Goal: Navigation & Orientation: Find specific page/section

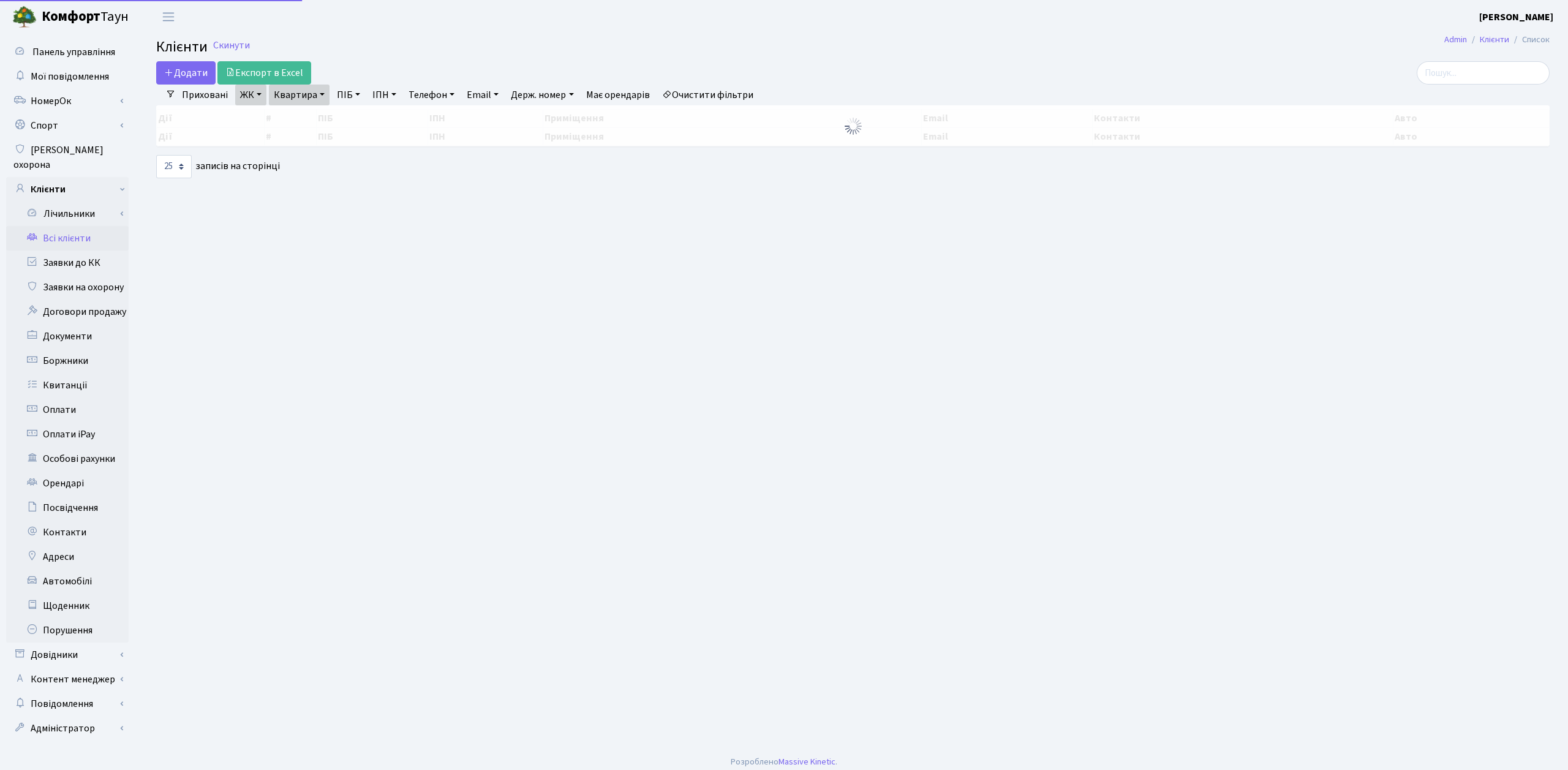
select select "25"
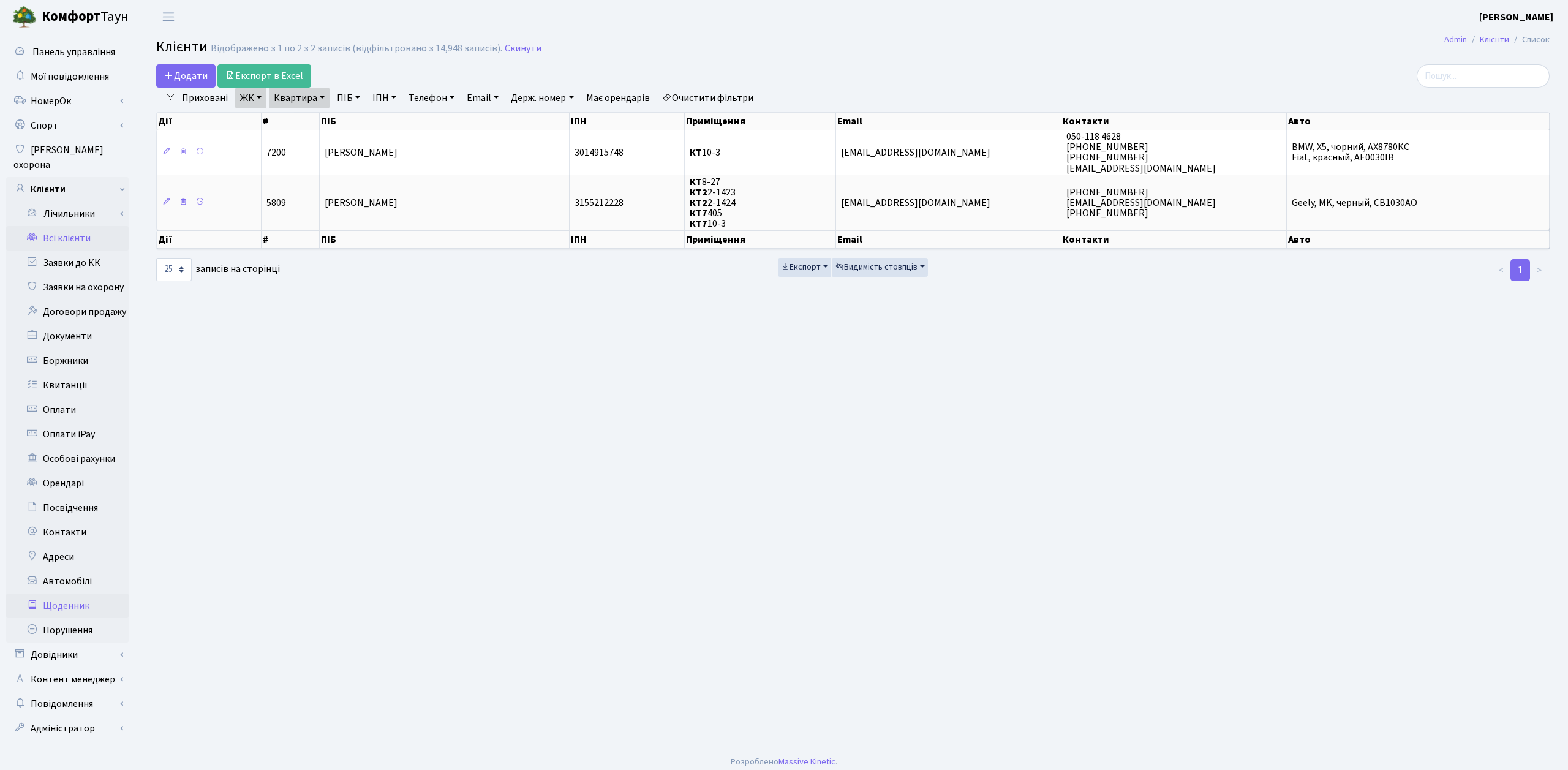
click at [74, 594] on link "Щоденник" at bounding box center [67, 606] width 122 height 25
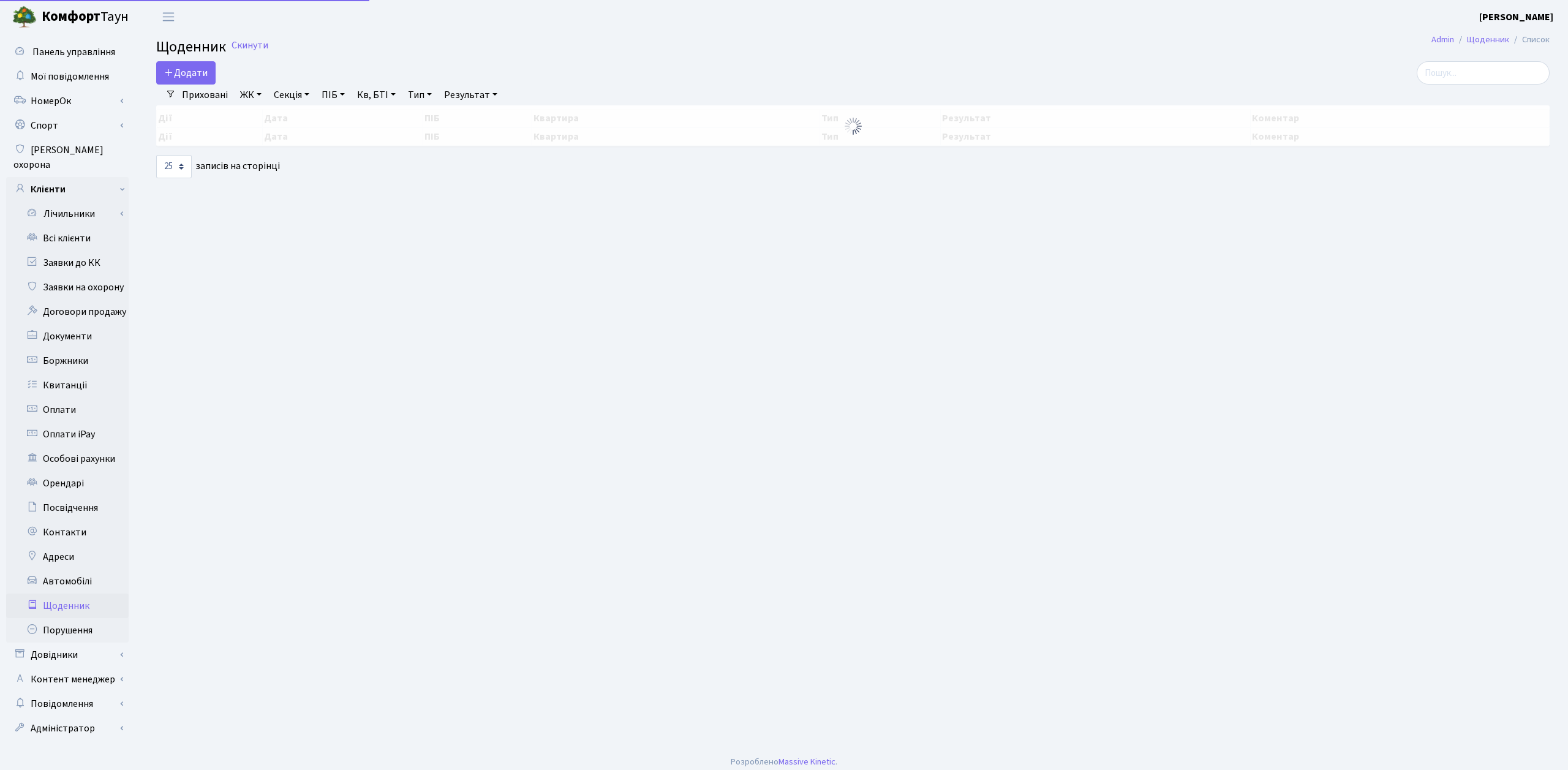
select select "25"
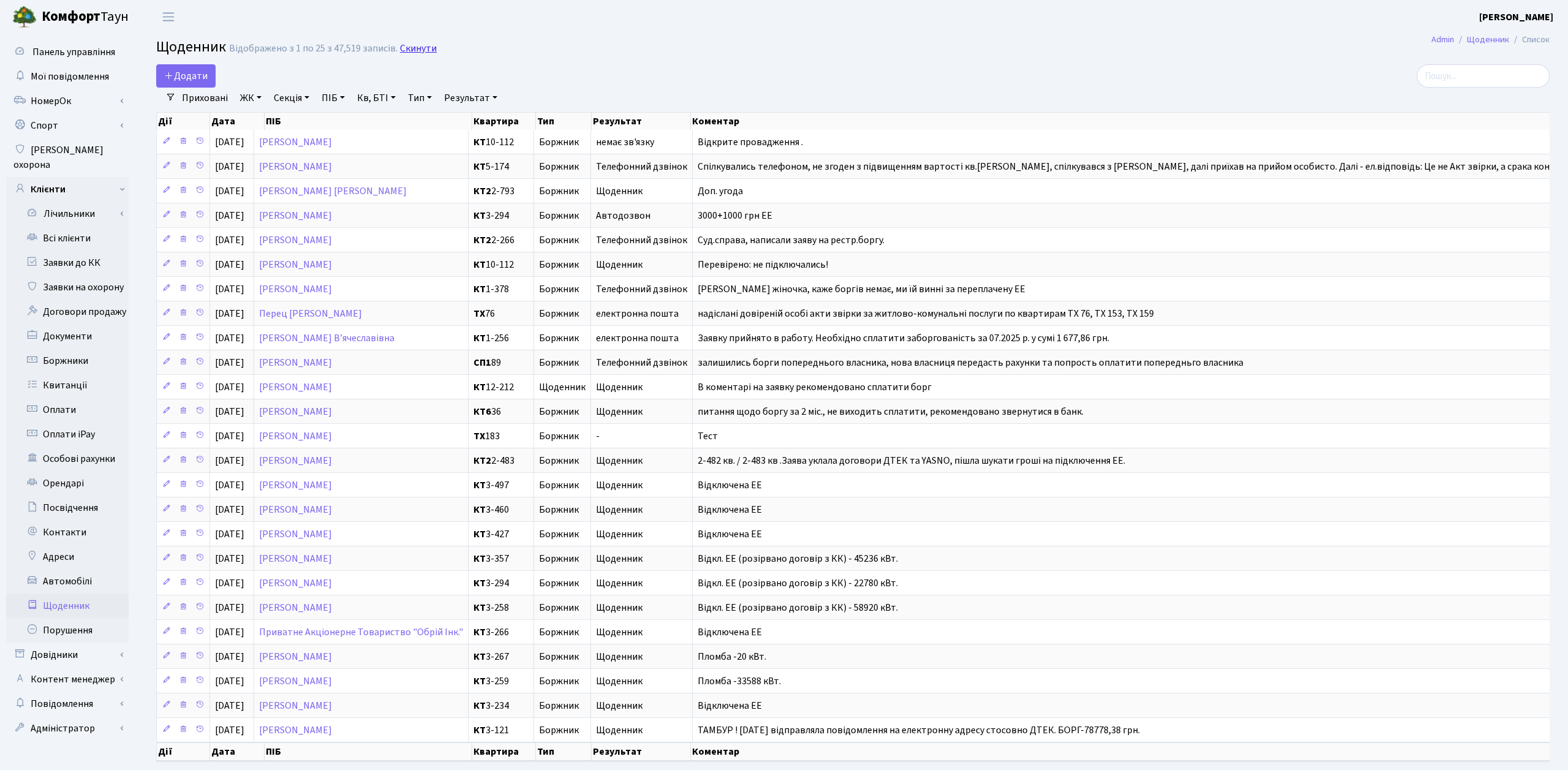
click at [422, 49] on link "Скинути" at bounding box center [418, 49] width 37 height 12
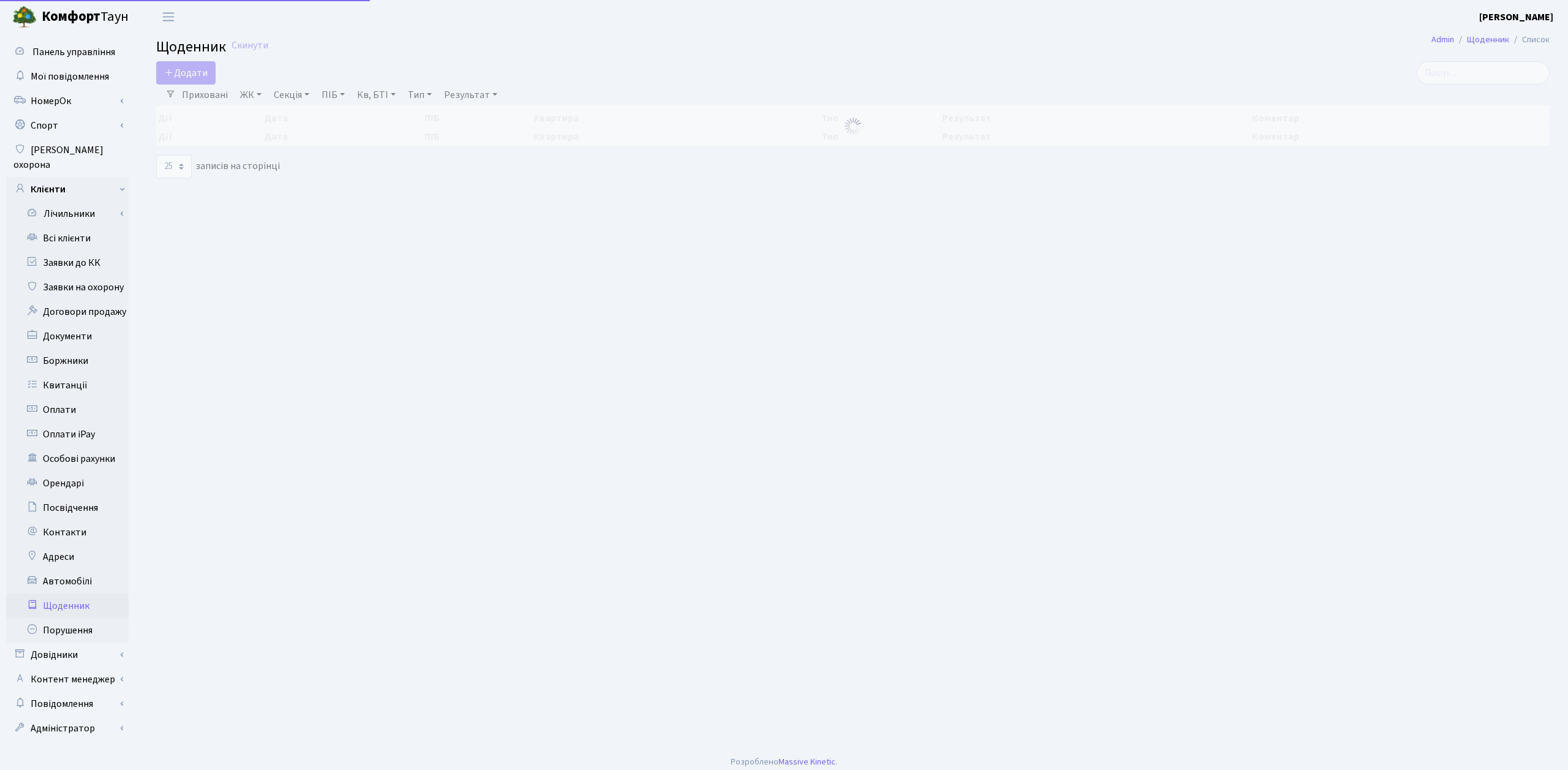
select select "25"
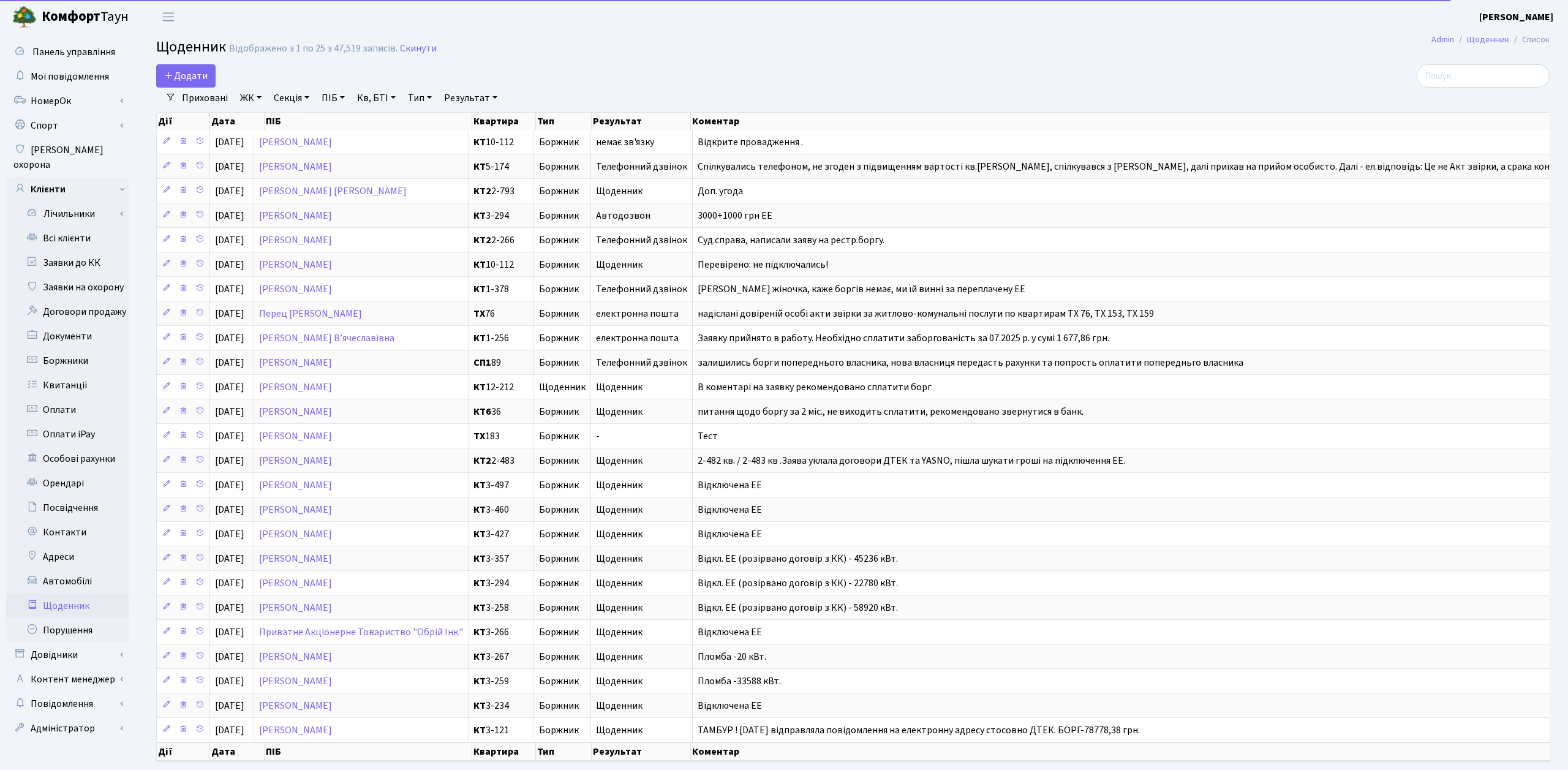
click at [423, 72] on div "Додати" at bounding box center [618, 76] width 923 height 23
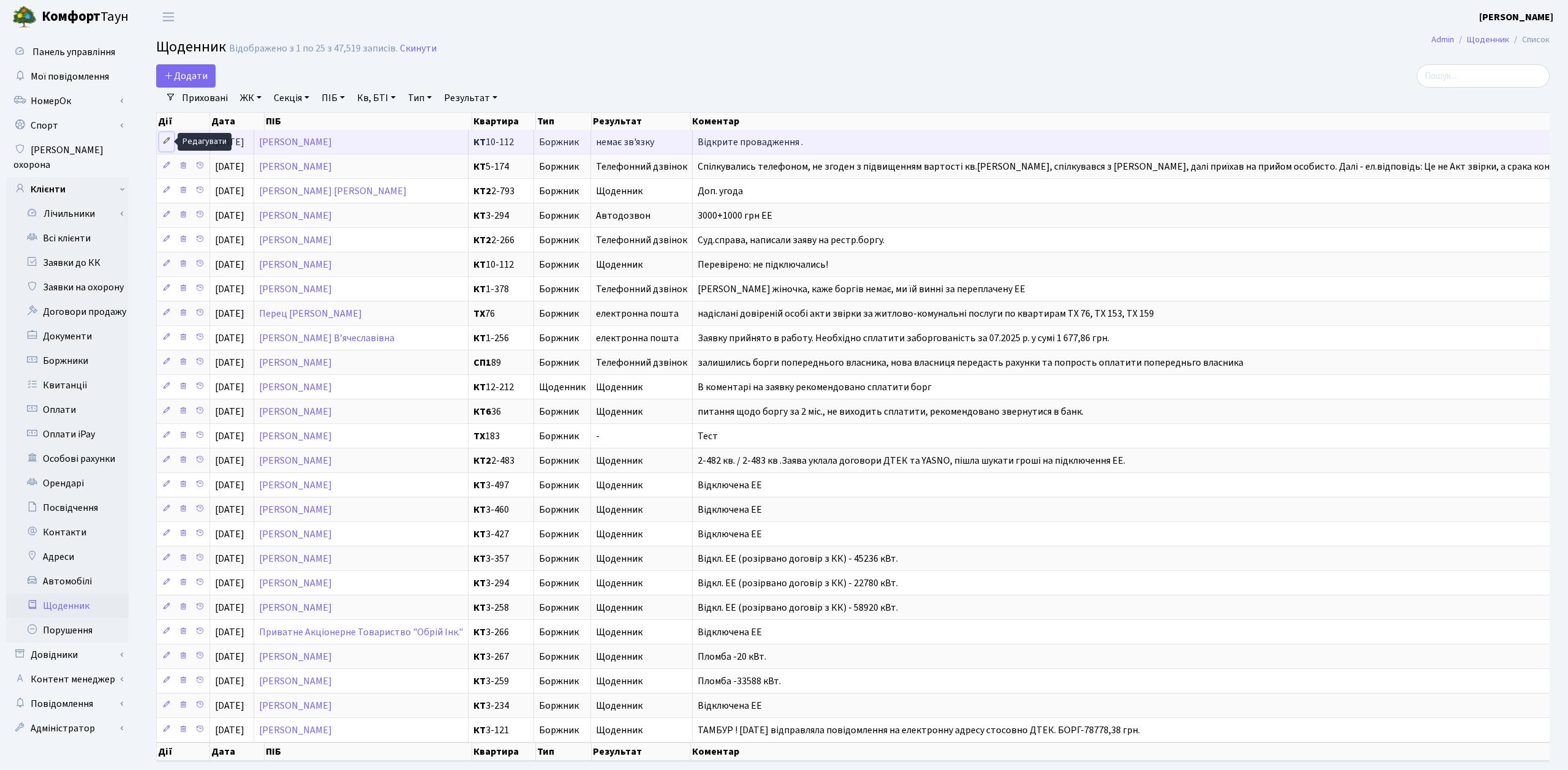
click at [167, 141] on icon at bounding box center [166, 140] width 9 height 9
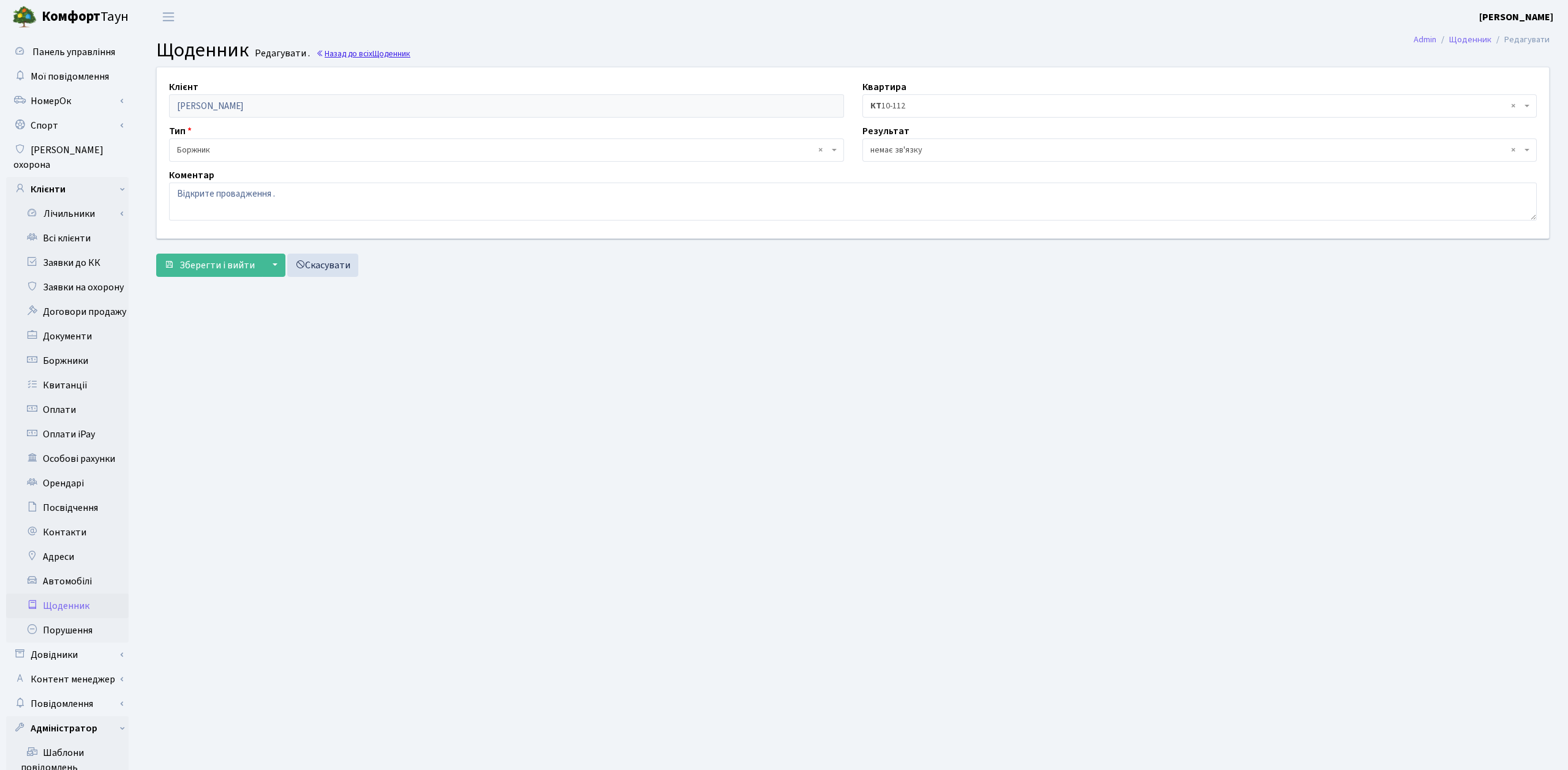
click at [381, 53] on span "Щоденник" at bounding box center [391, 54] width 38 height 12
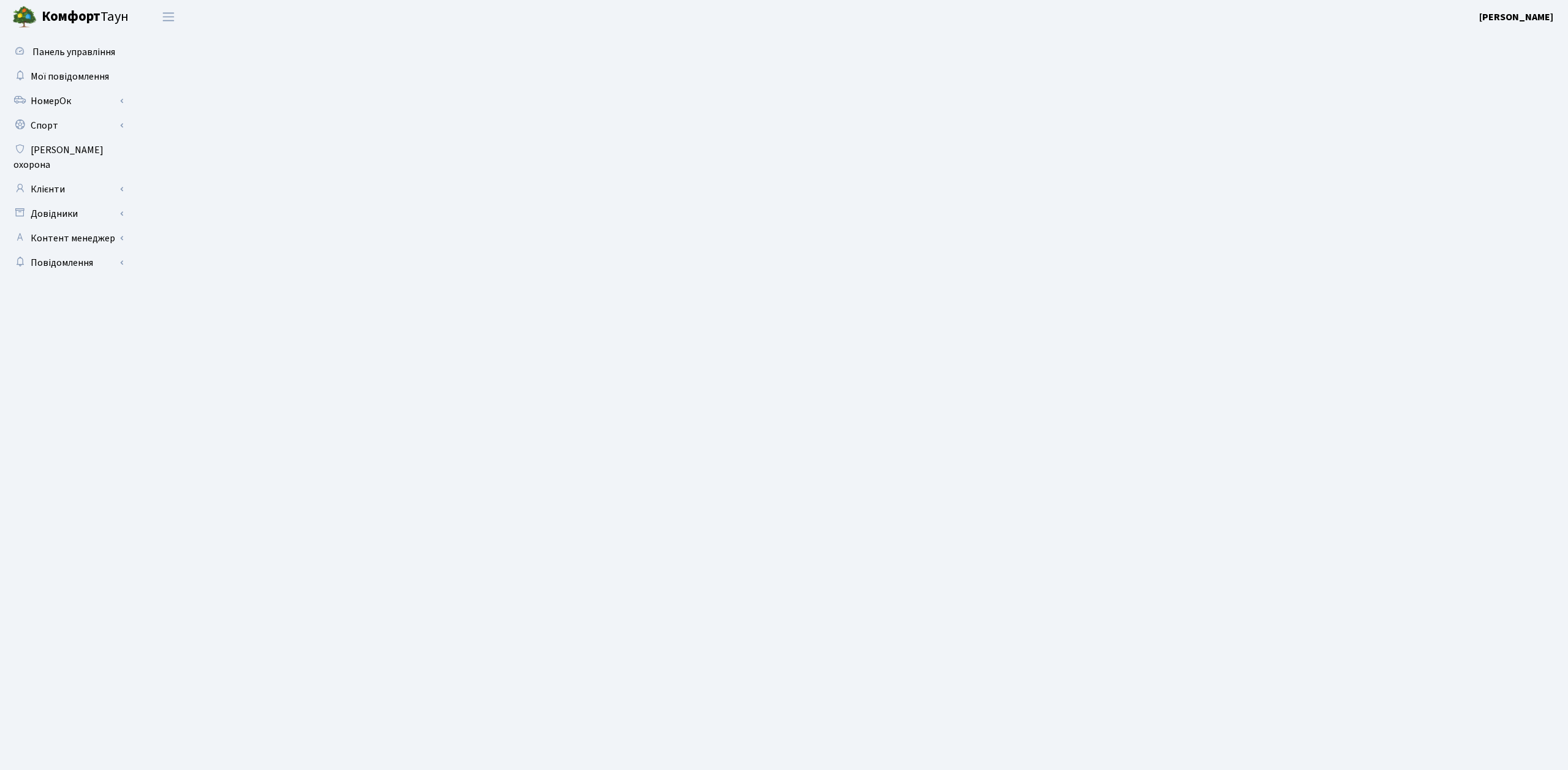
select select "25"
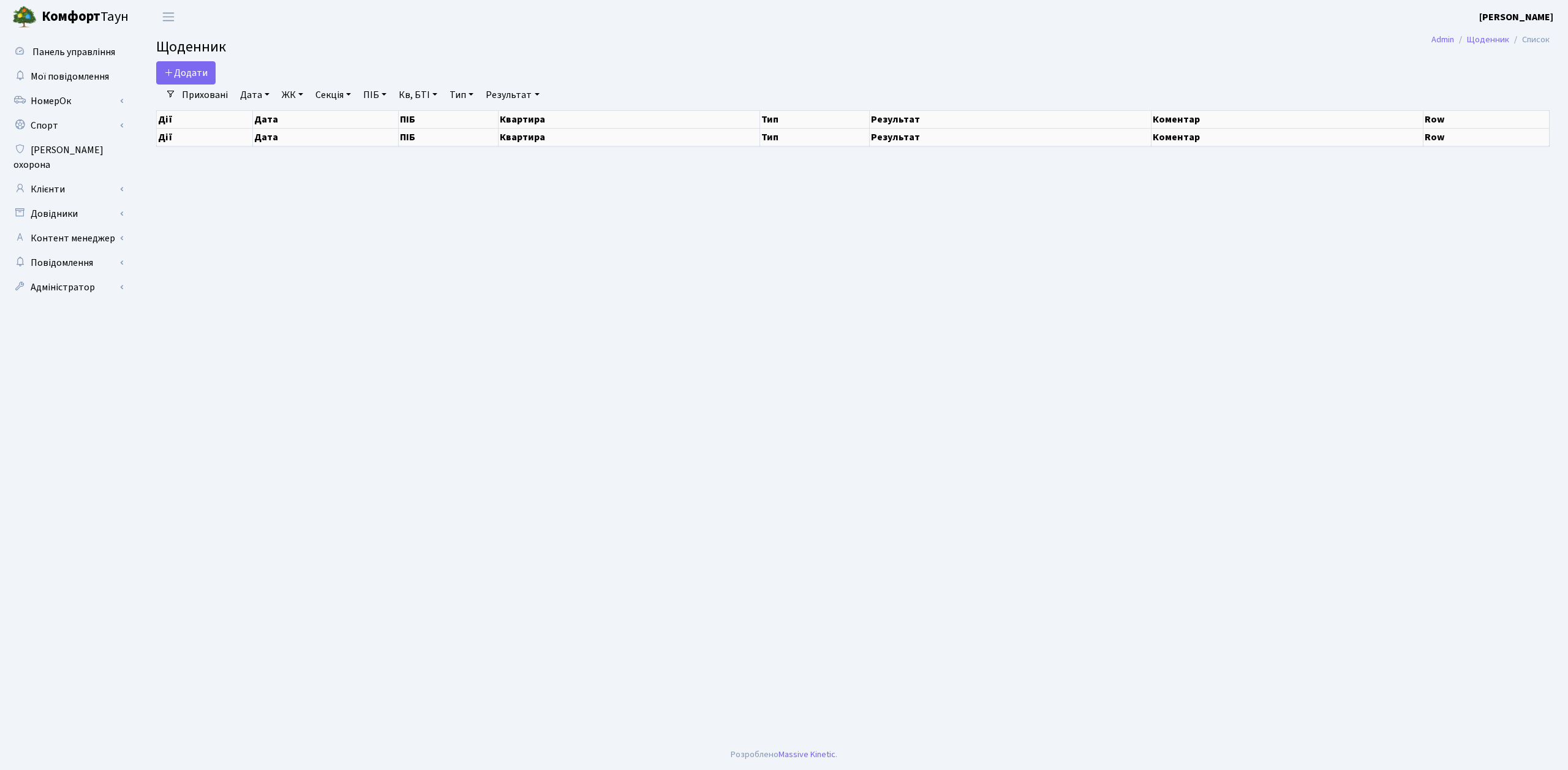
select select "25"
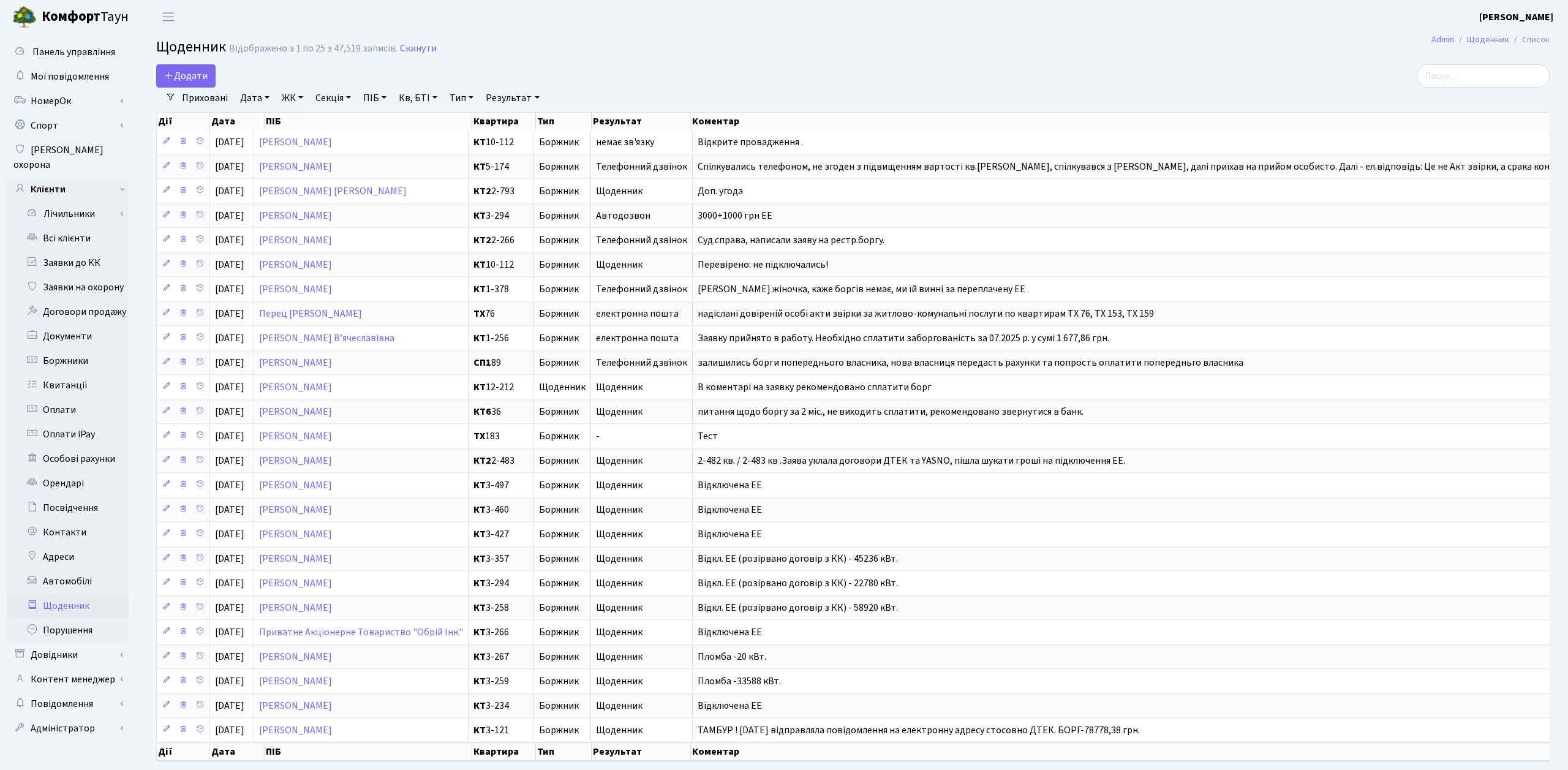
click at [253, 91] on link "Дата" at bounding box center [255, 98] width 39 height 21
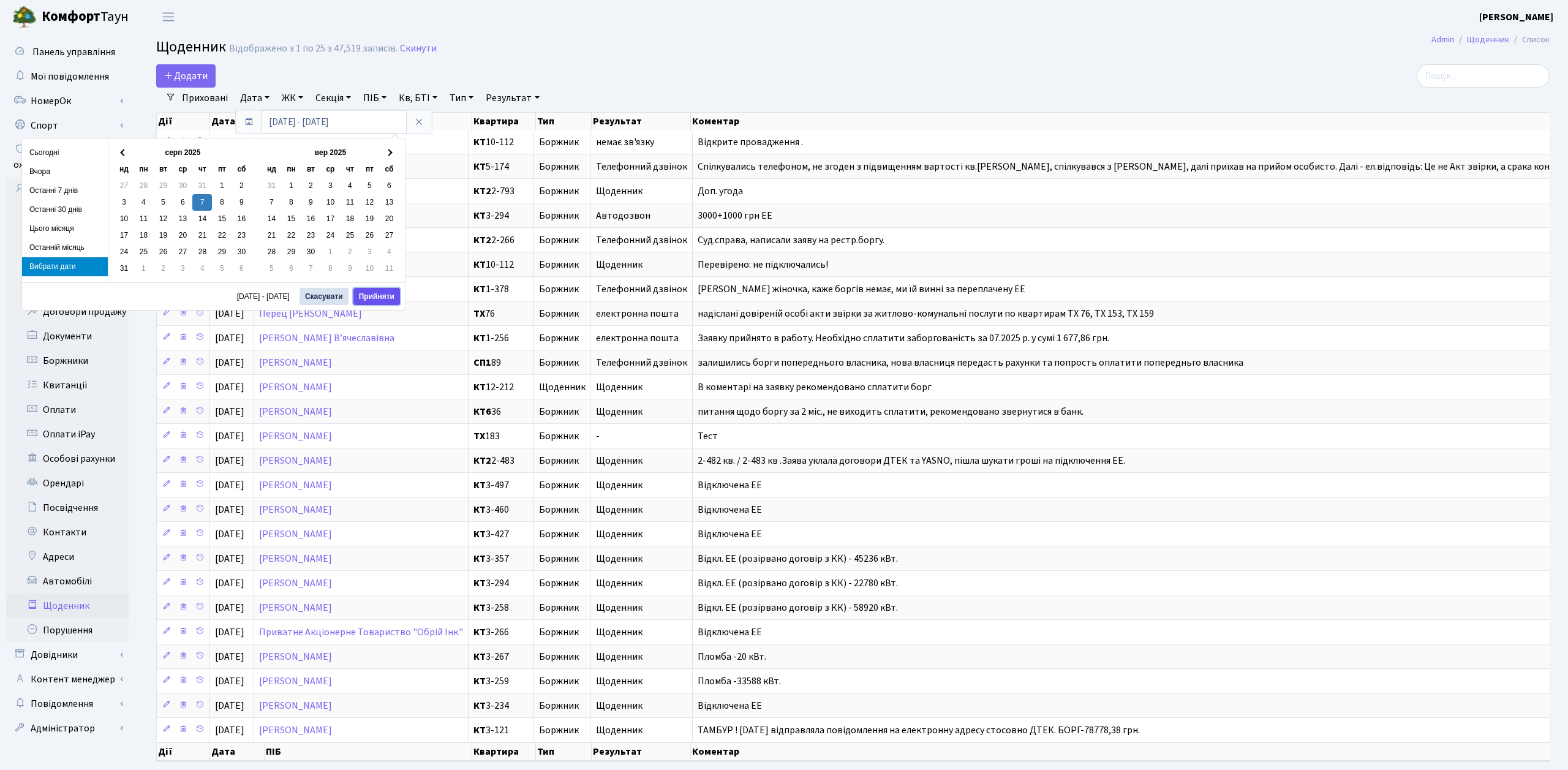
click at [377, 301] on button "Прийняти" at bounding box center [376, 297] width 47 height 17
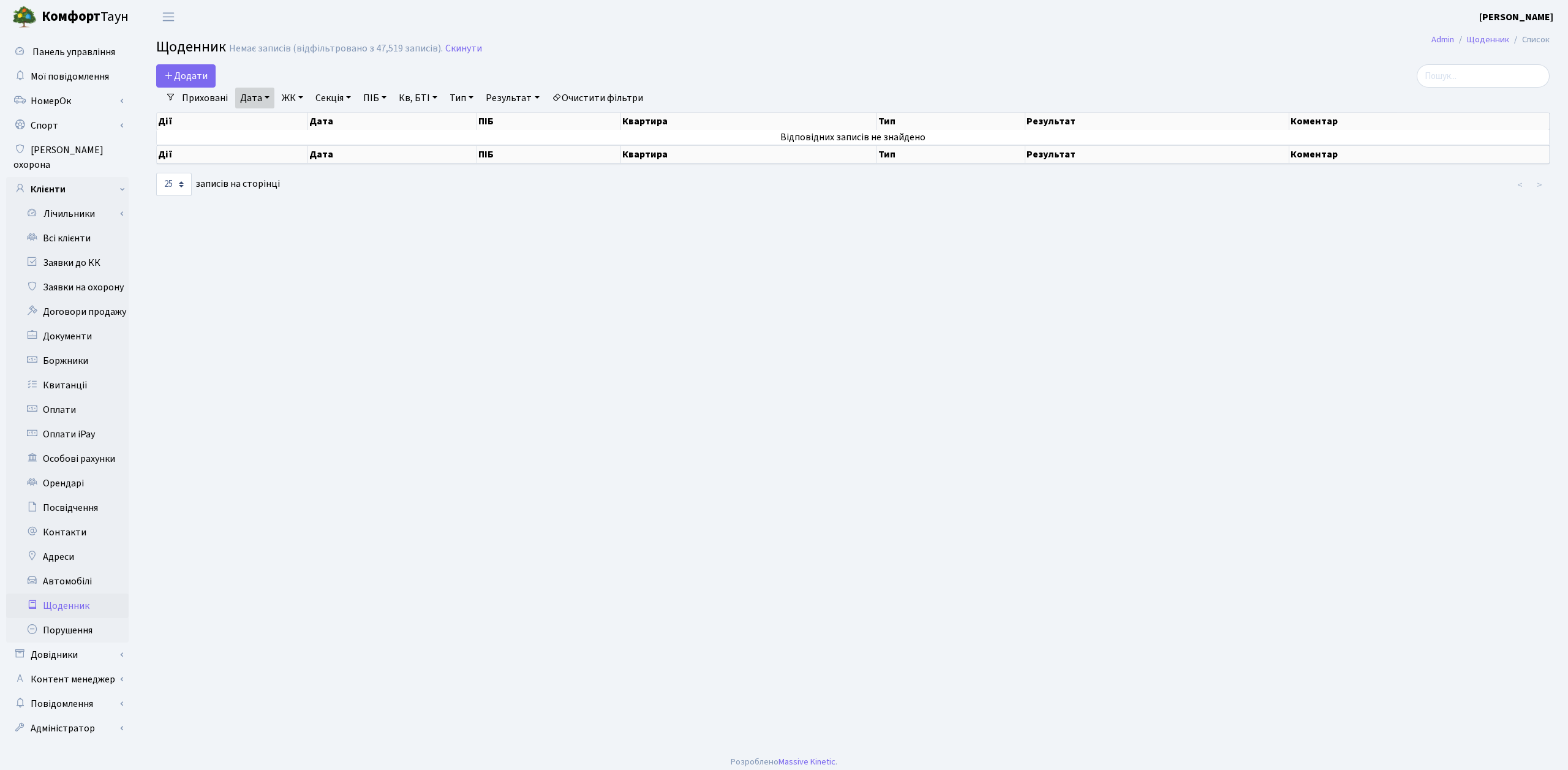
click at [253, 104] on link "Дата" at bounding box center [255, 98] width 39 height 21
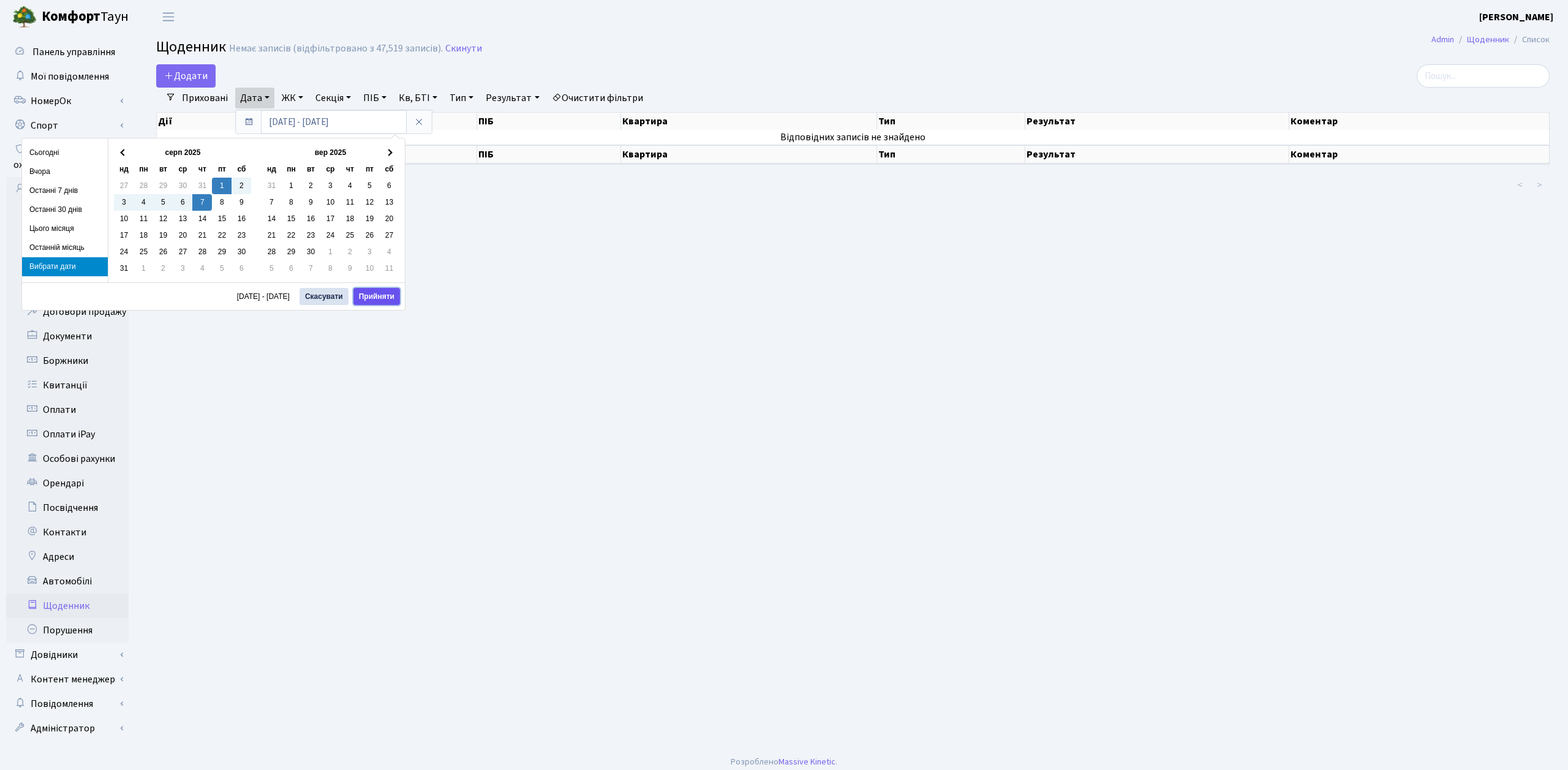
click at [379, 303] on button "Прийняти" at bounding box center [376, 297] width 47 height 17
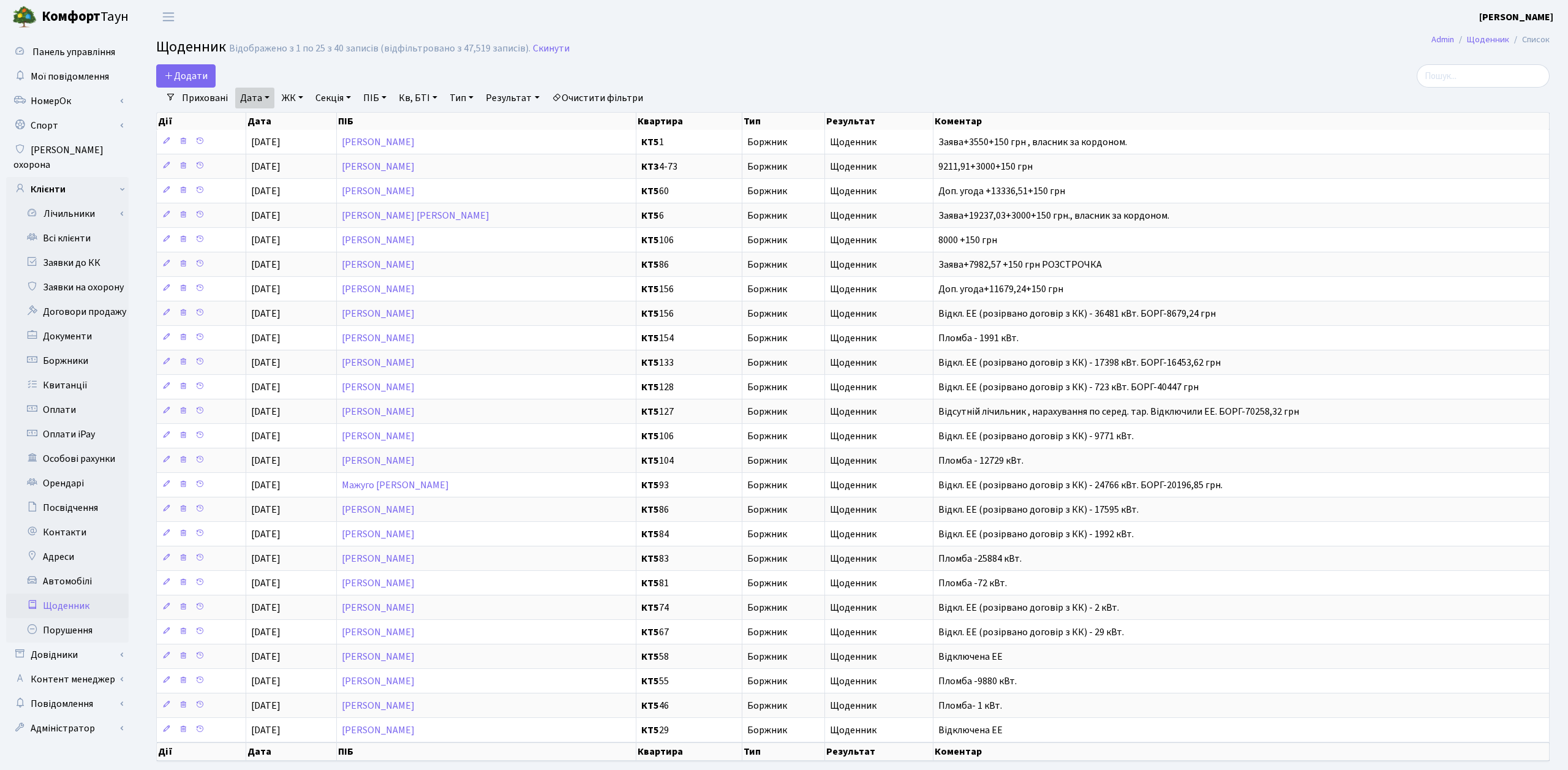
click at [307, 52] on div "Відображено з 1 по 25 з 40 записів (відфільтровано з 47,519 записів)." at bounding box center [379, 49] width 301 height 12
click at [624, 97] on link "Очистити фільтри" at bounding box center [598, 98] width 101 height 21
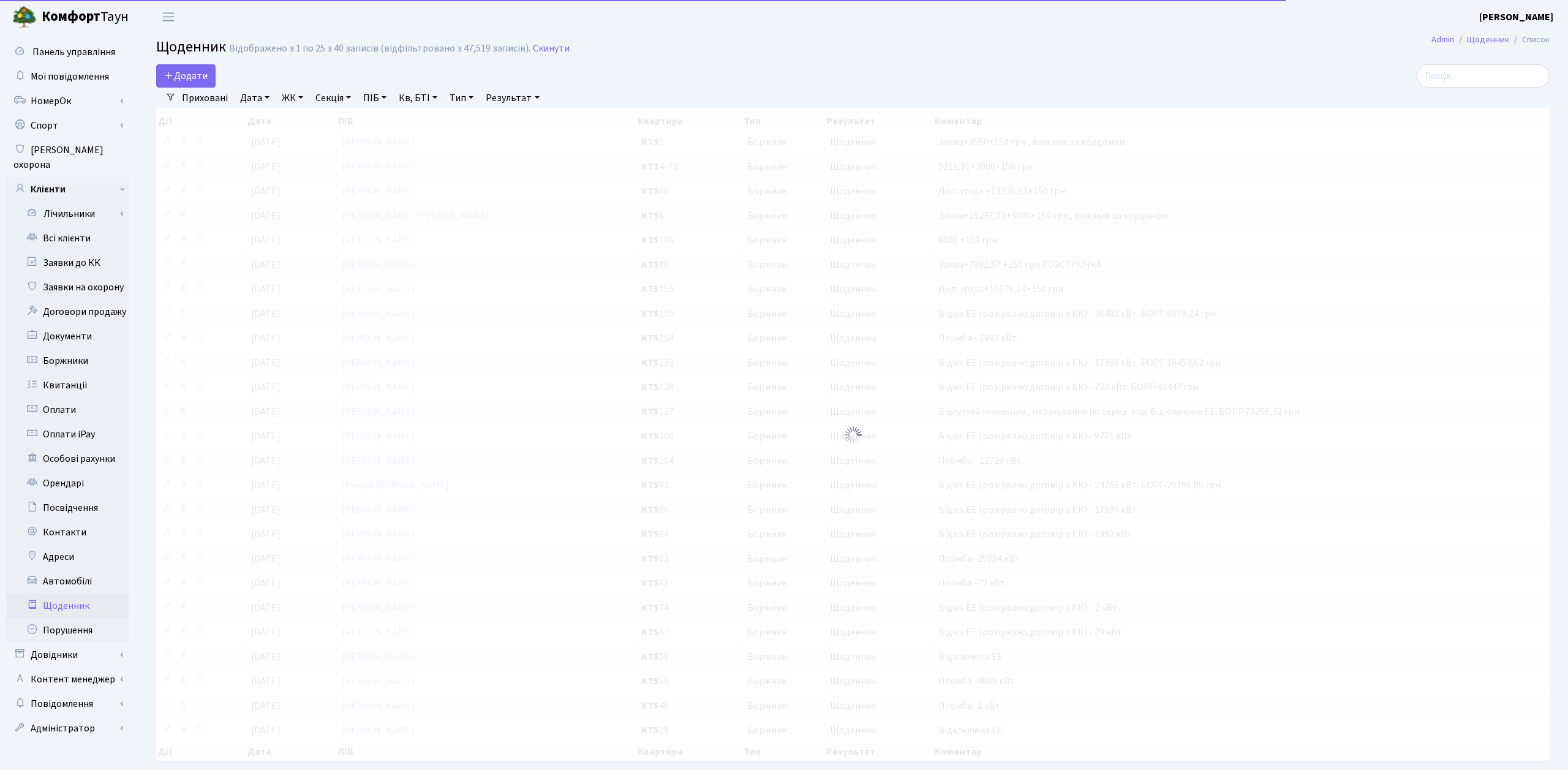
click at [297, 97] on link "ЖК" at bounding box center [292, 98] width 31 height 21
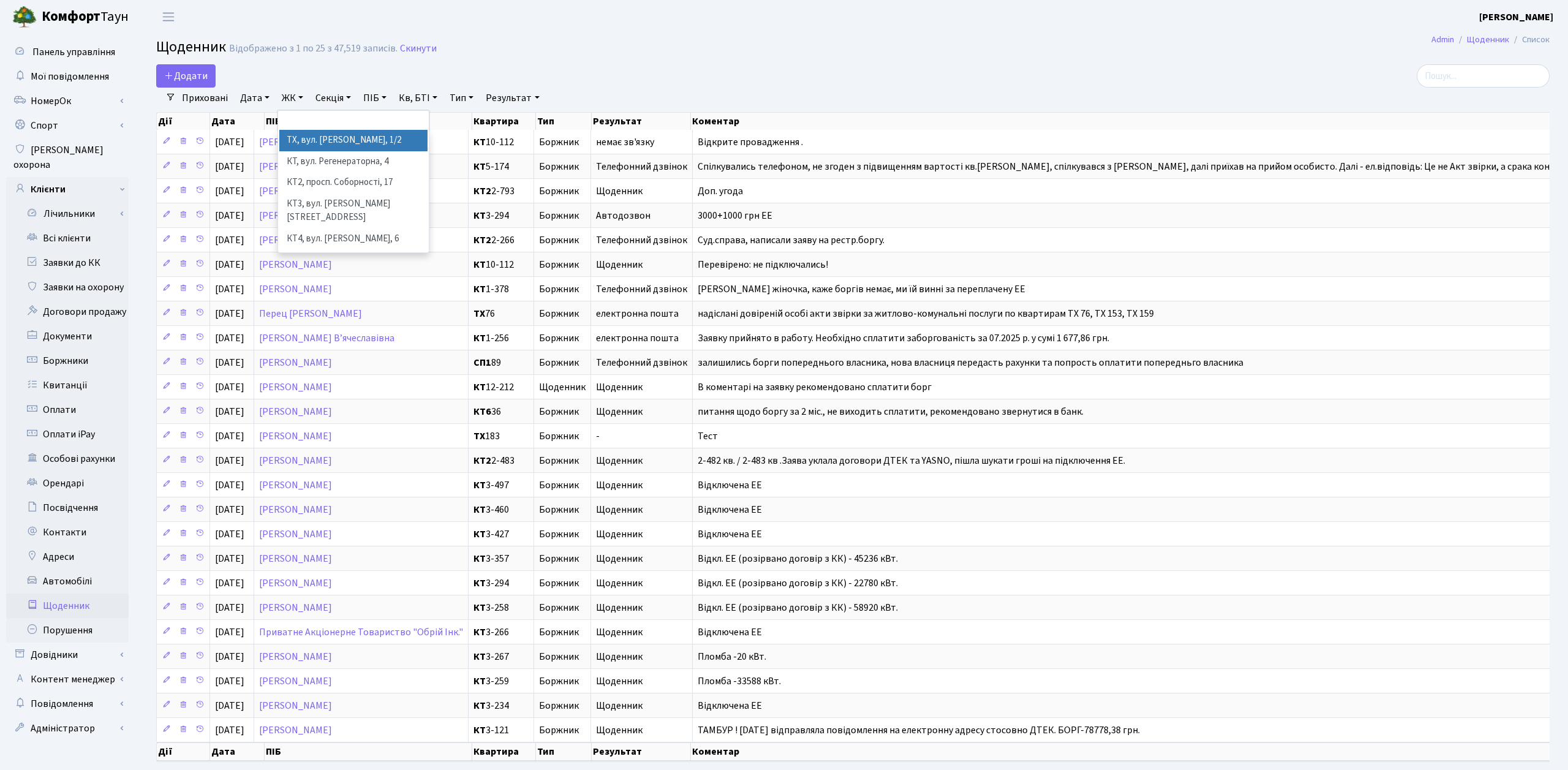
click at [306, 150] on li "ТХ, вул. [PERSON_NAME], 1/2" at bounding box center [353, 140] width 148 height 21
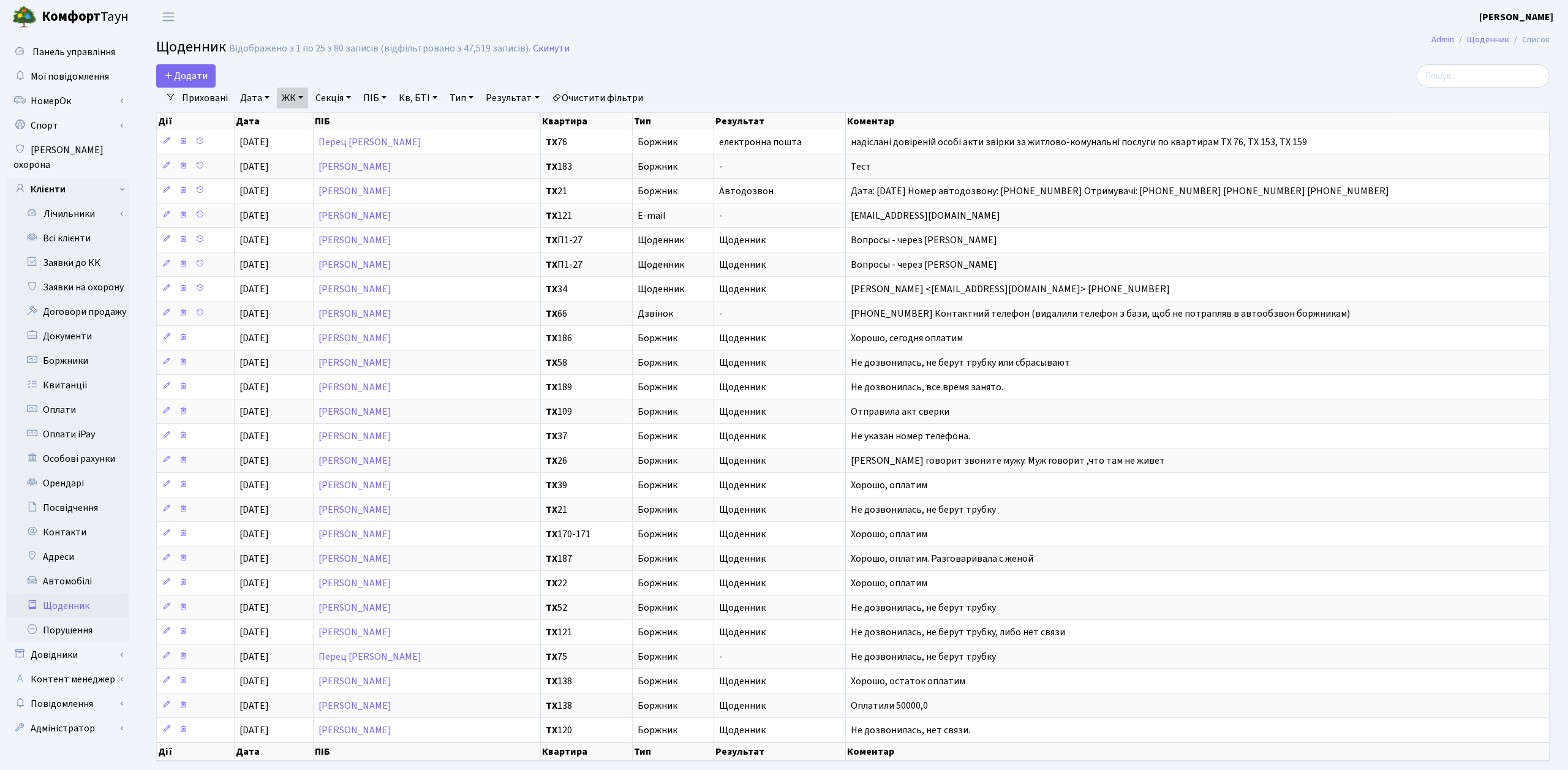
click at [294, 95] on link "ЖК" at bounding box center [292, 98] width 31 height 21
click at [297, 168] on li "КТ, вул. Регенераторна, 4" at bounding box center [353, 178] width 148 height 21
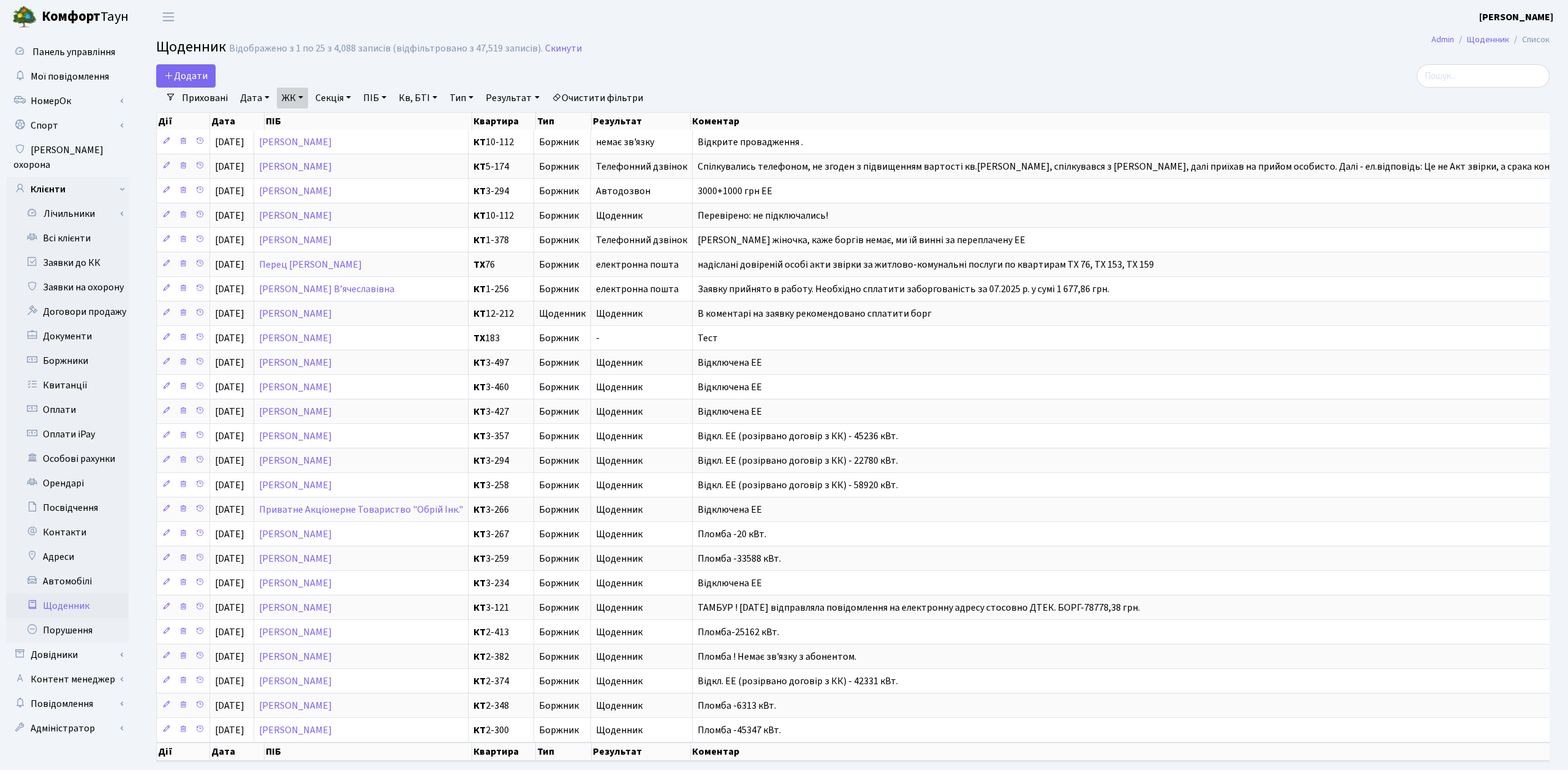
click at [297, 90] on link "ЖК" at bounding box center [292, 98] width 31 height 21
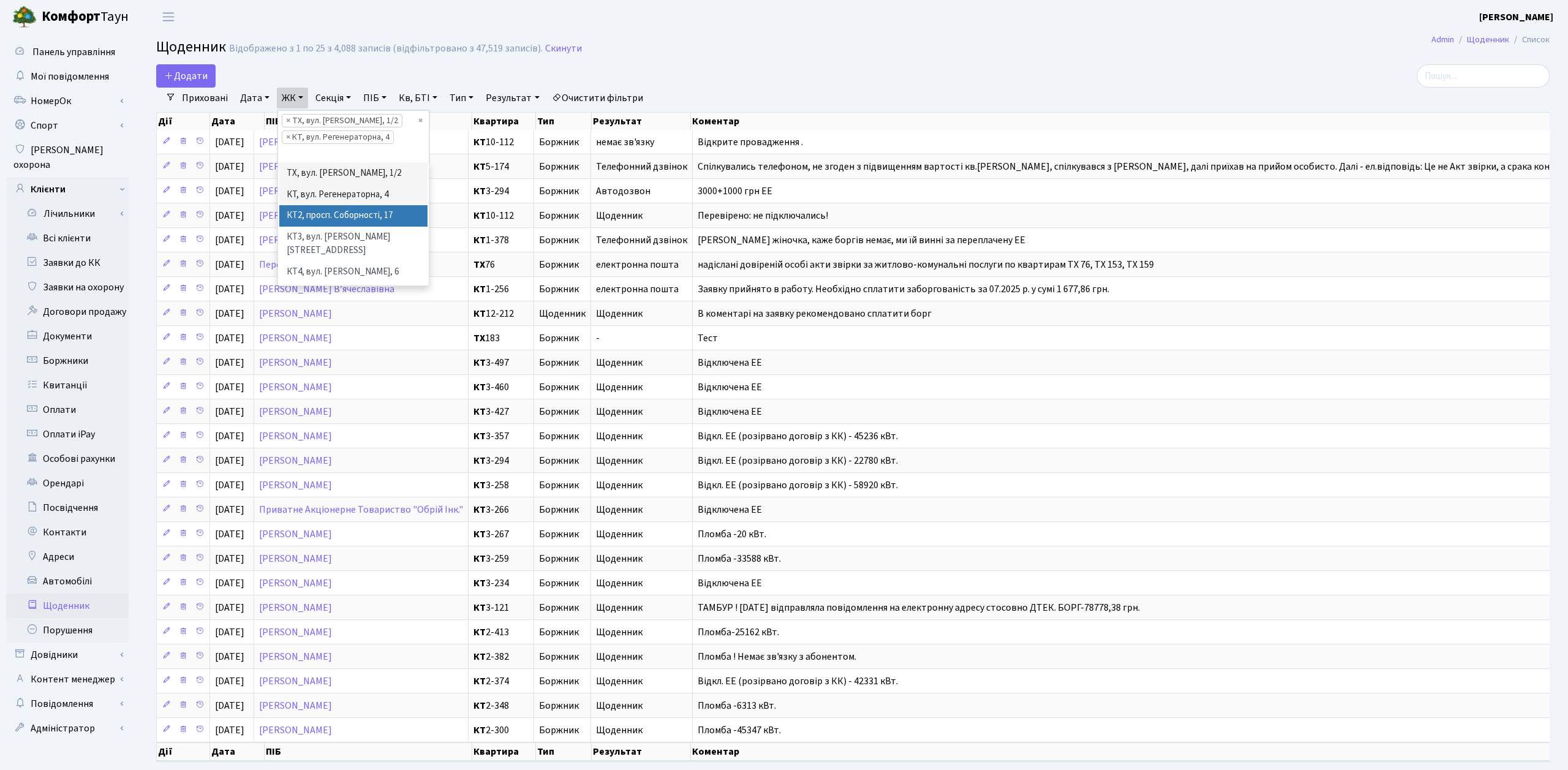
click at [318, 215] on li "КТ2, просп. Соборності, 17" at bounding box center [353, 216] width 148 height 21
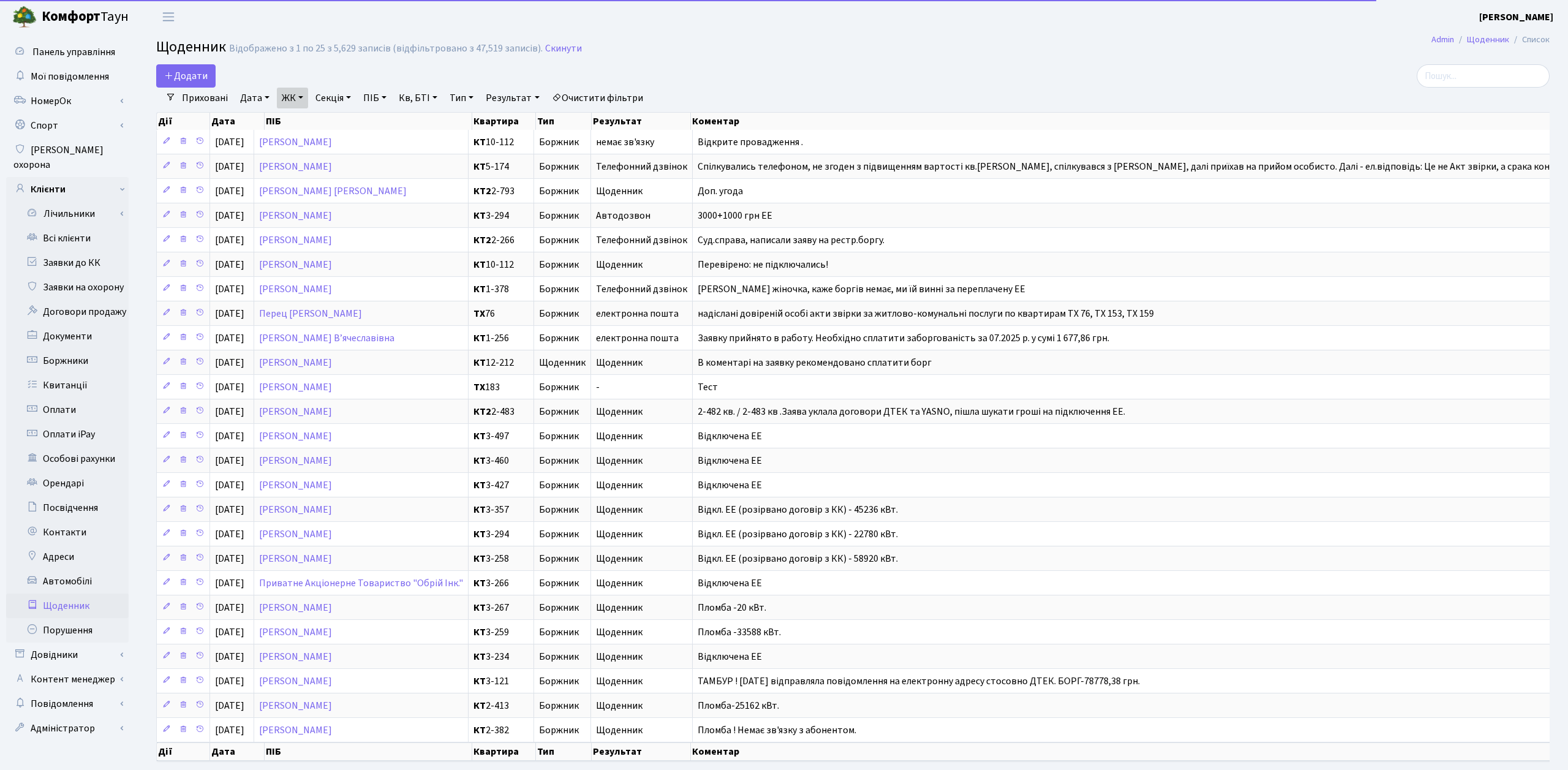
click at [620, 95] on link "Очистити фільтри" at bounding box center [598, 98] width 101 height 21
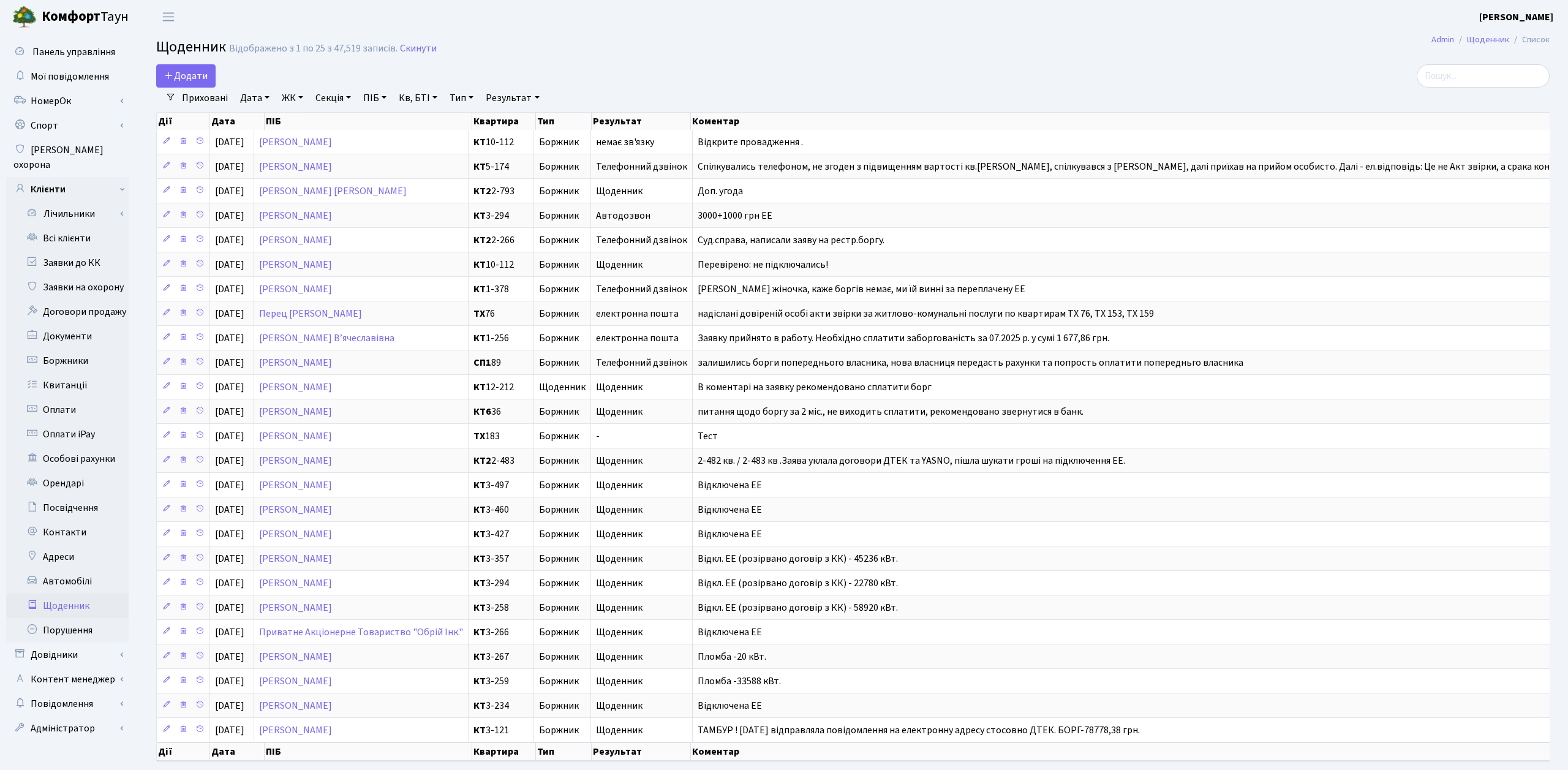
click at [608, 72] on div "Додати" at bounding box center [618, 76] width 923 height 23
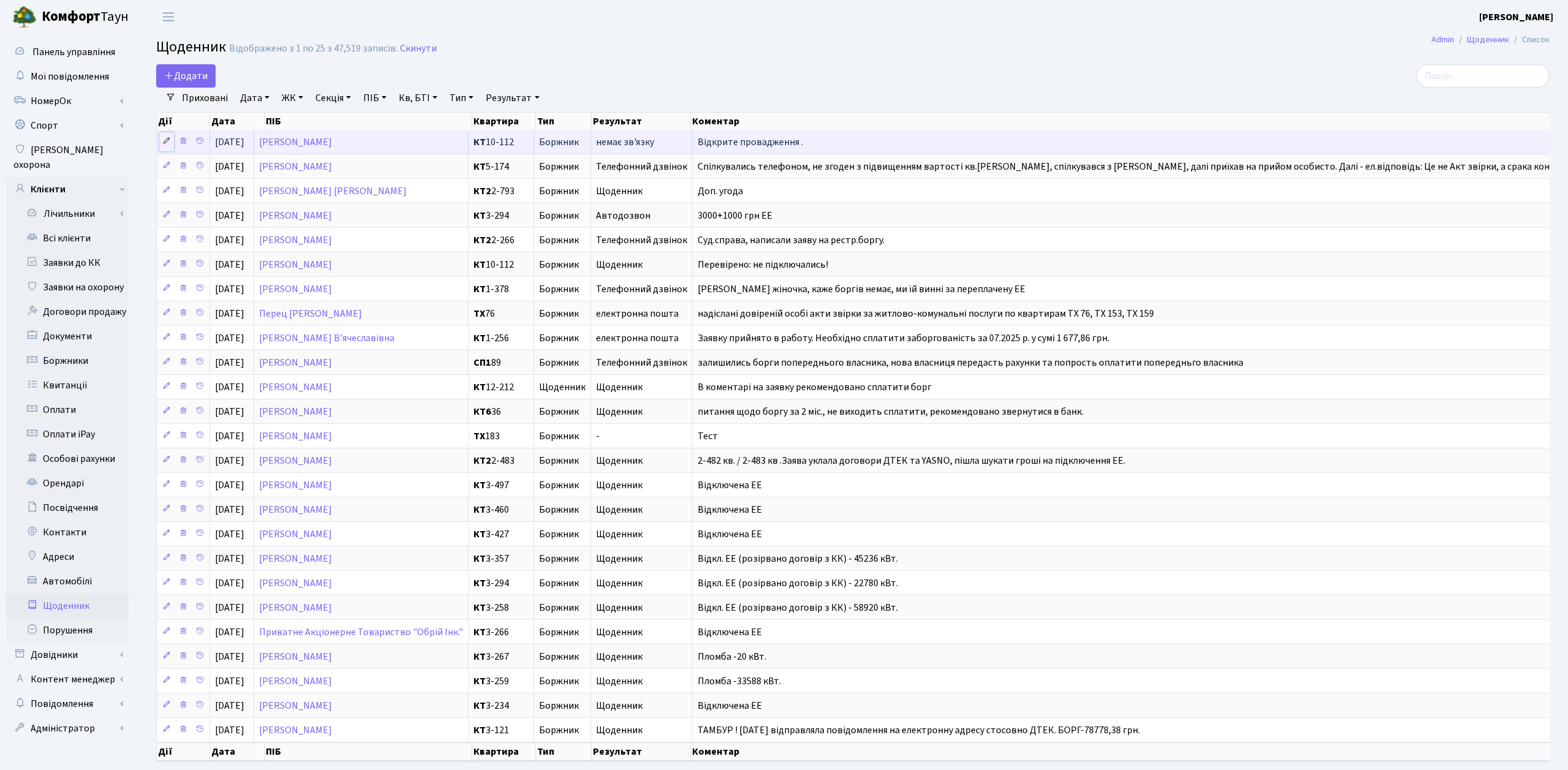
click at [168, 138] on icon at bounding box center [166, 140] width 9 height 9
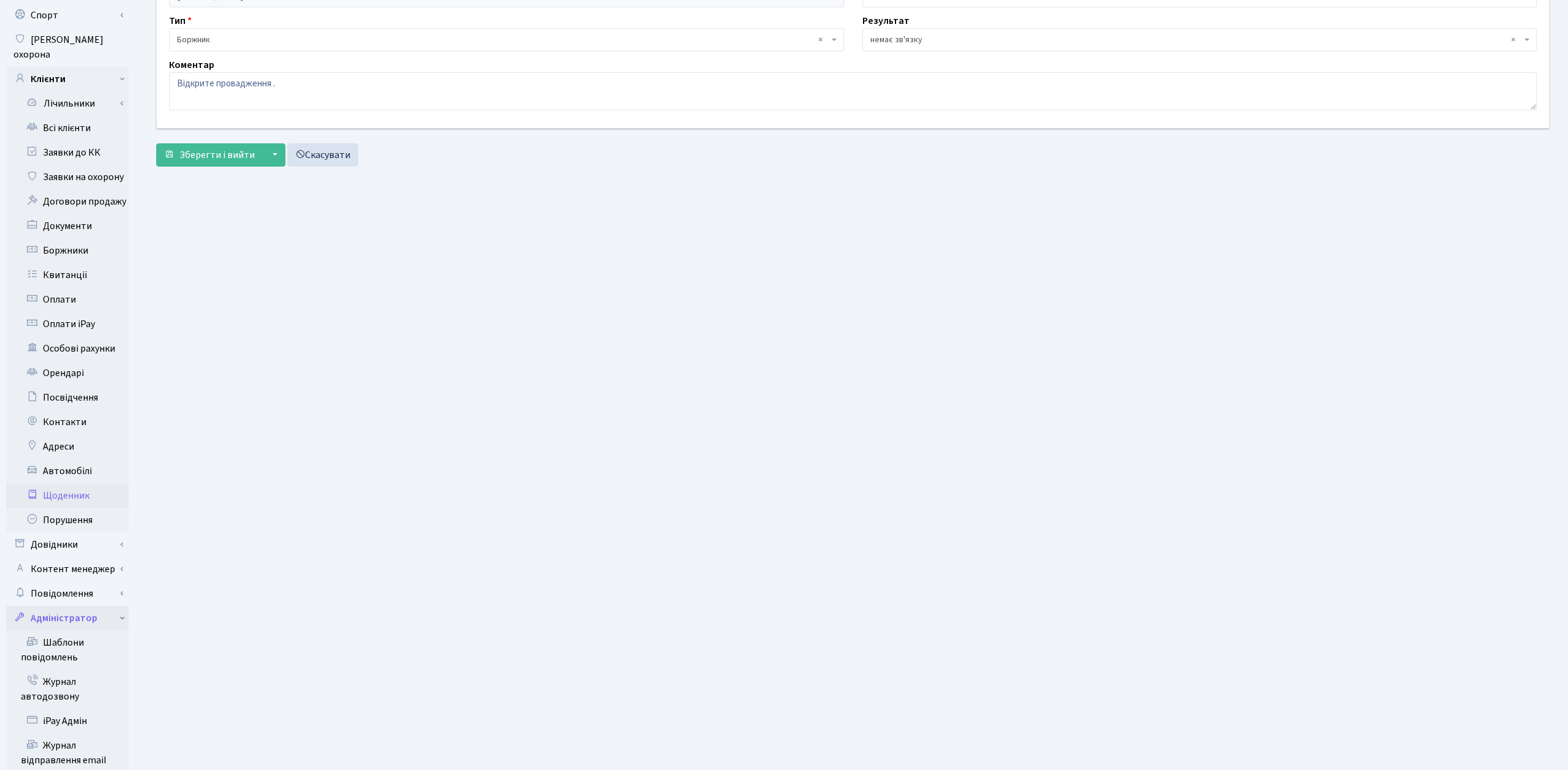
scroll to position [126, 0]
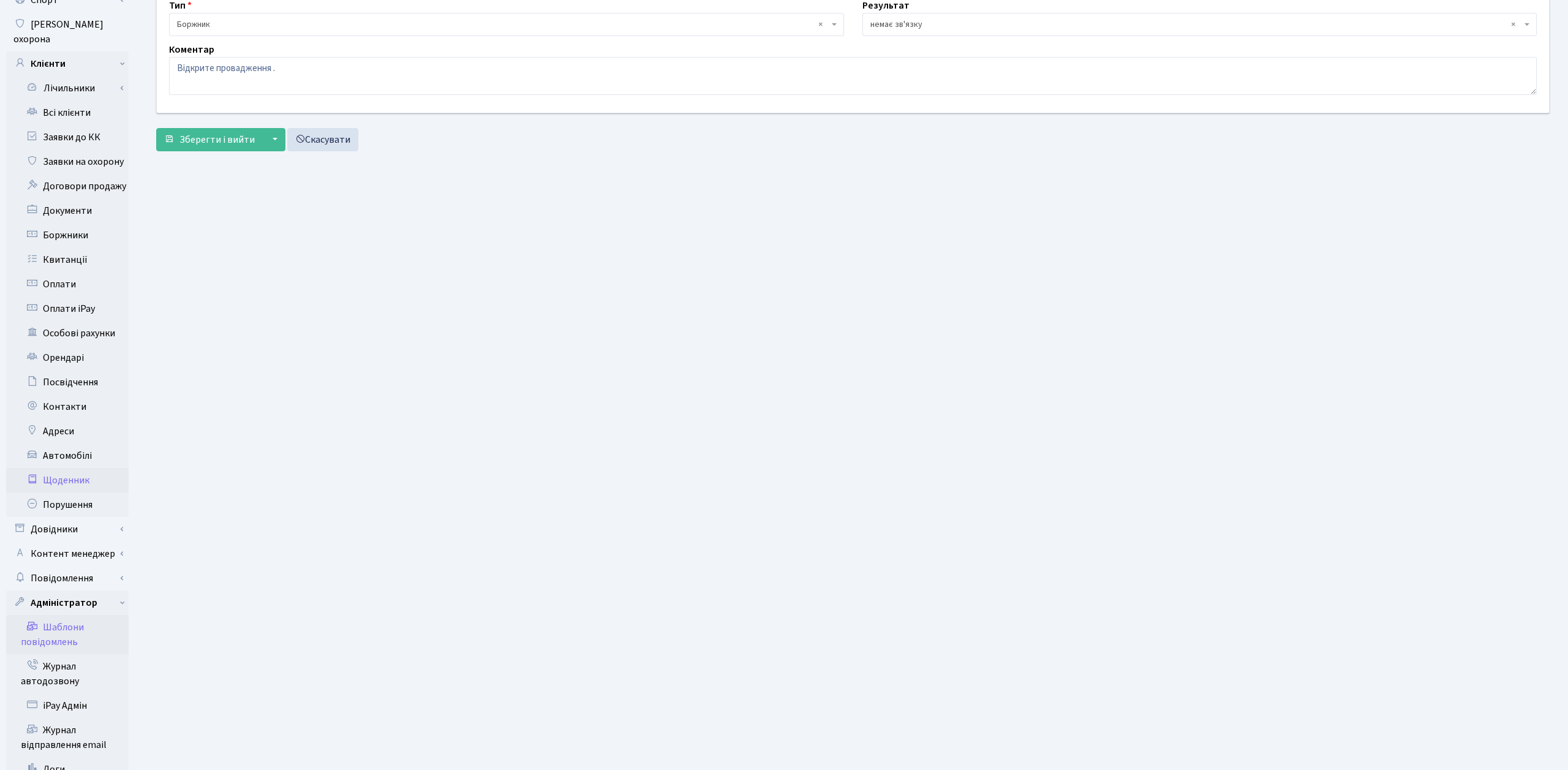
click at [66, 615] on link "Шаблони повідомлень" at bounding box center [67, 634] width 122 height 39
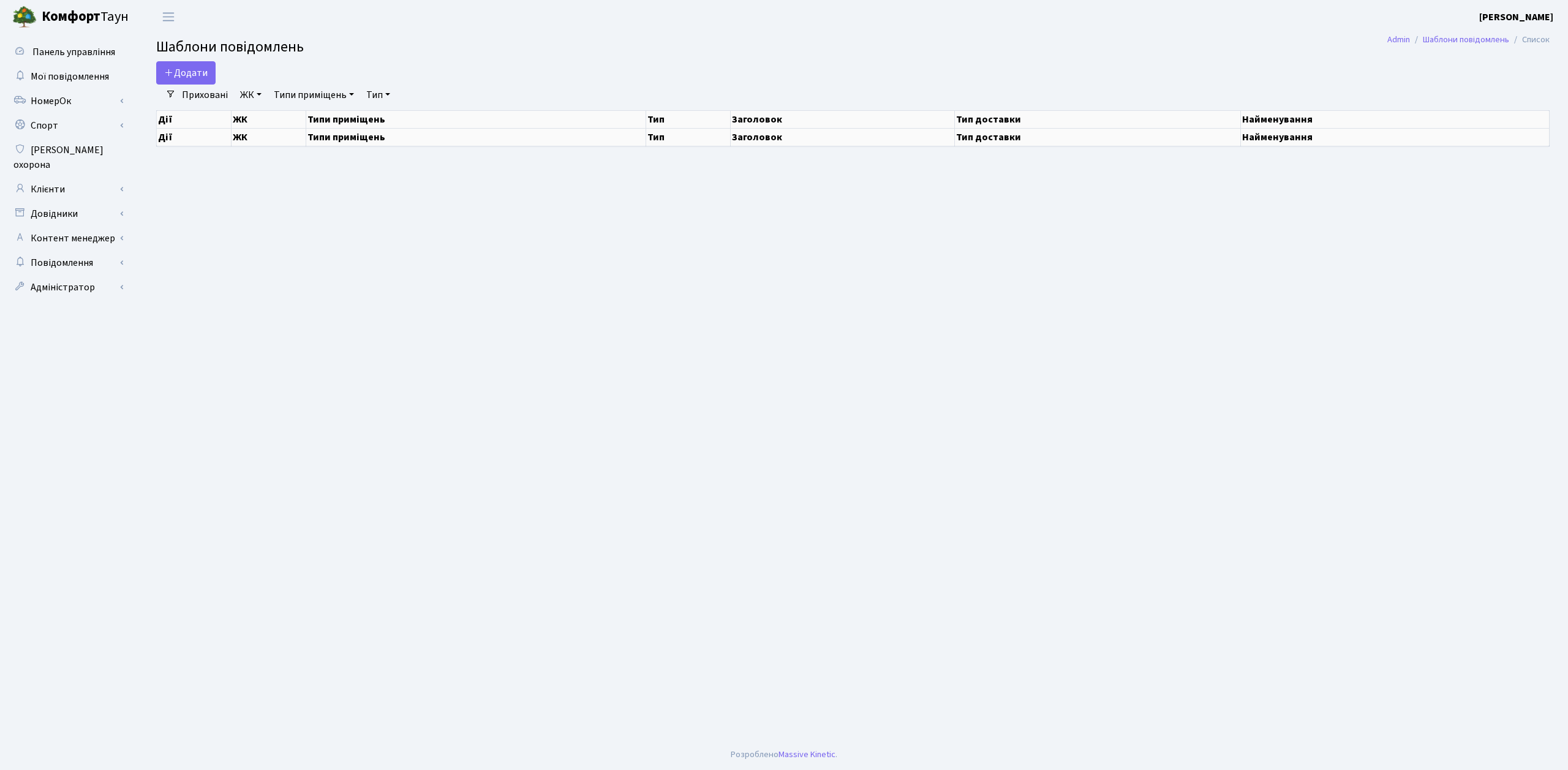
select select "25"
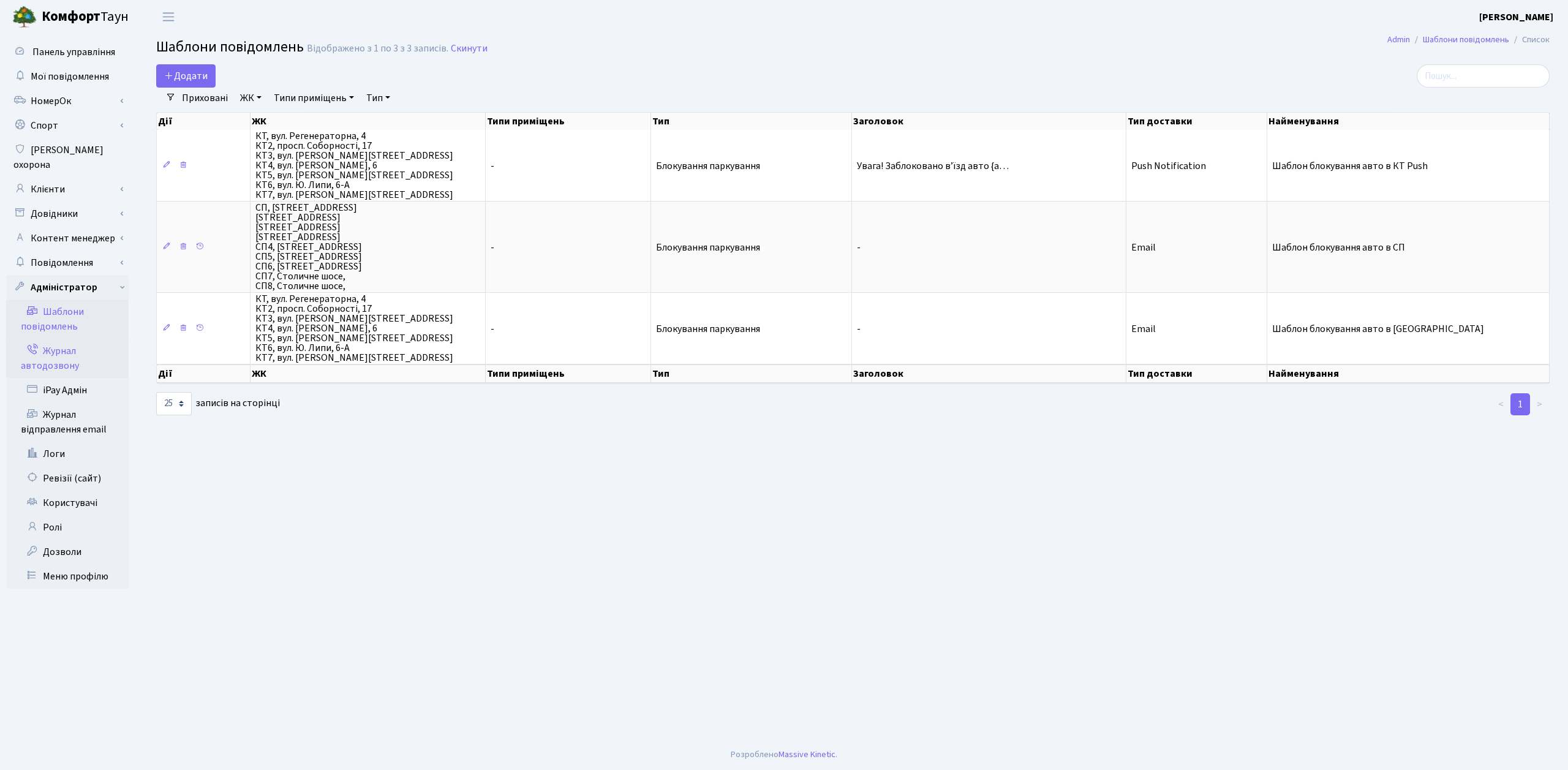
click at [66, 343] on link "Журнал автодозвону" at bounding box center [67, 358] width 122 height 39
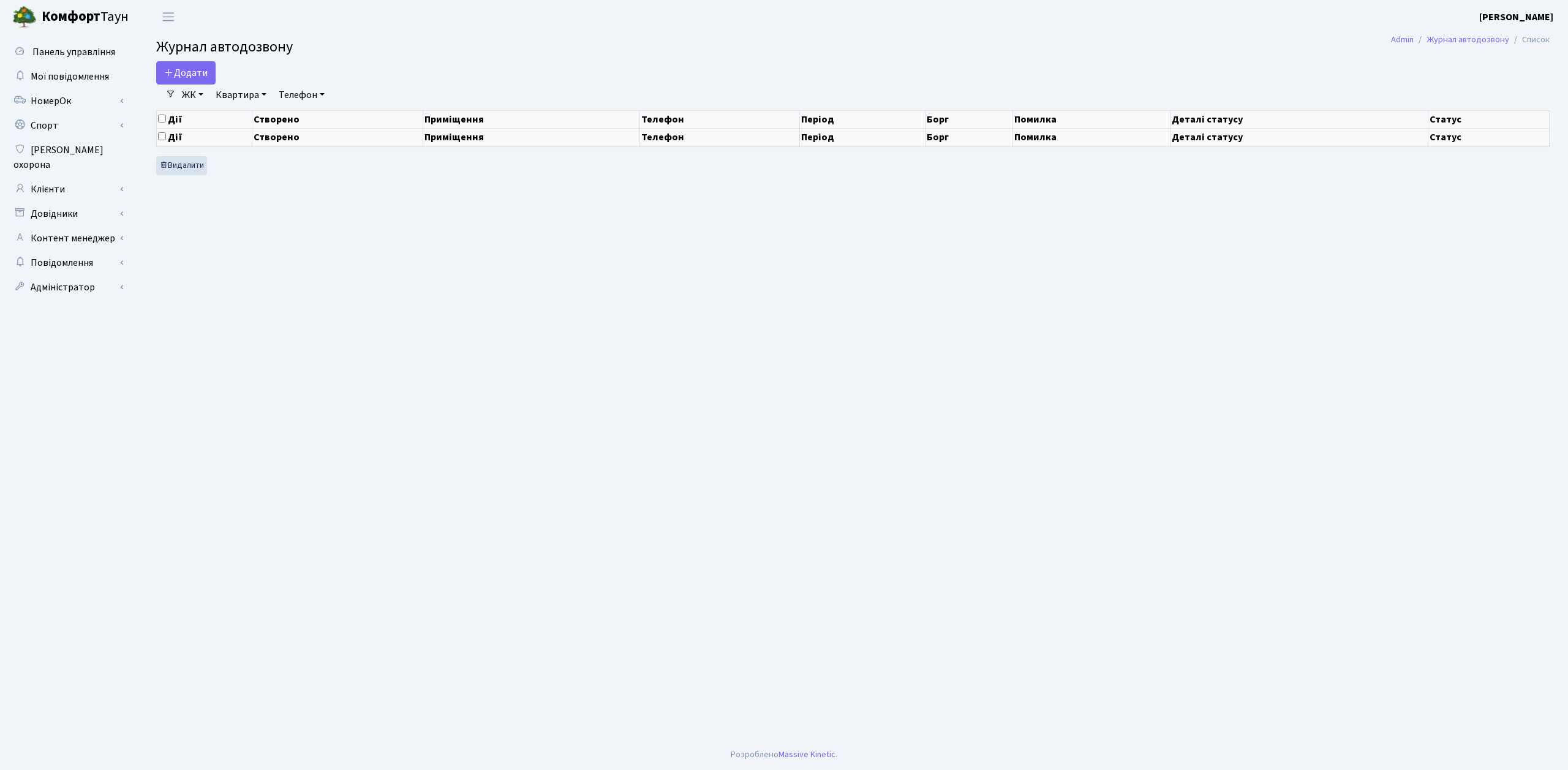
select select "25"
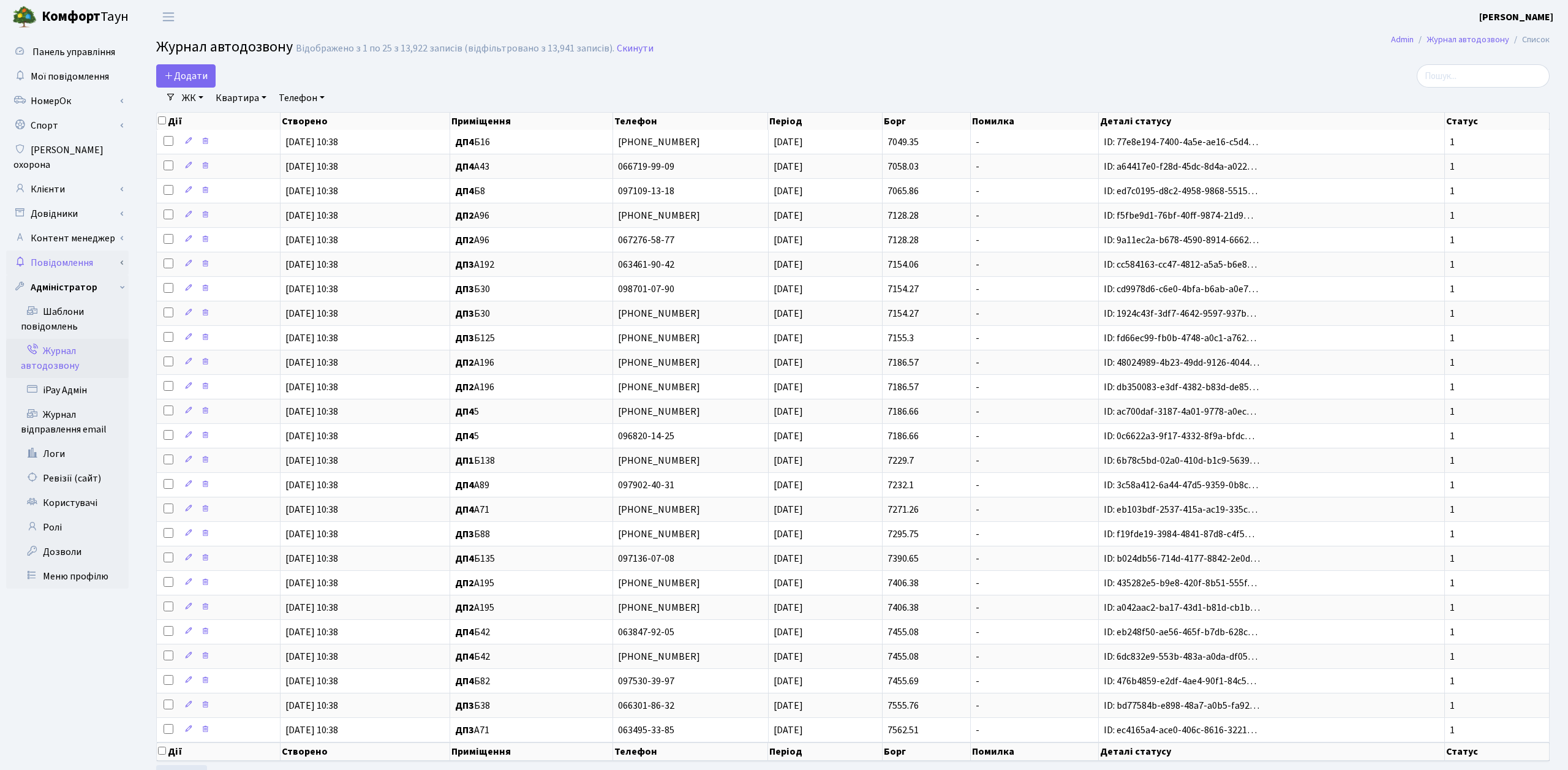
click at [74, 252] on link "Повідомлення" at bounding box center [67, 263] width 122 height 25
click at [94, 226] on link "Контент менеджер" at bounding box center [67, 238] width 122 height 25
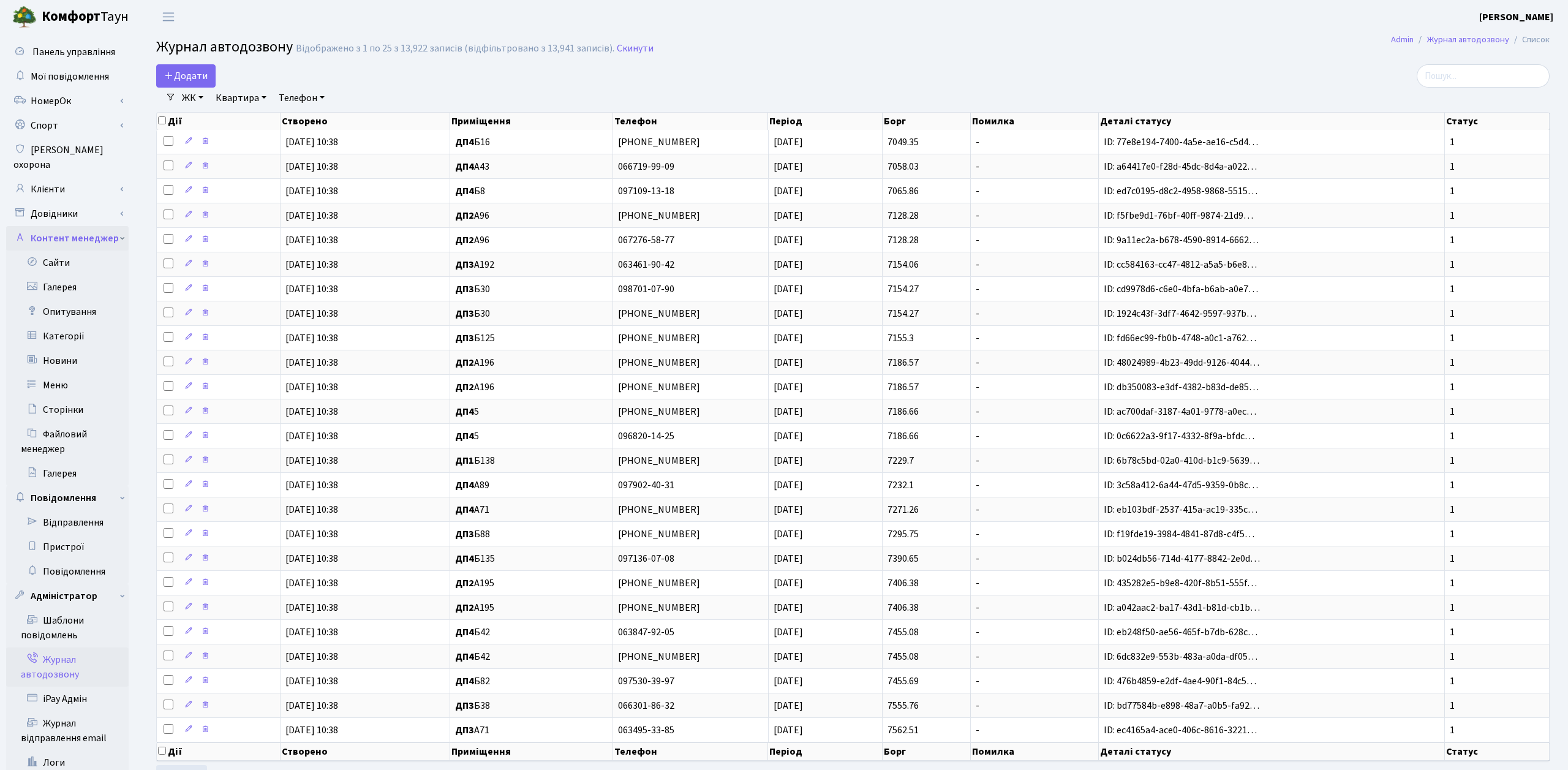
click at [94, 226] on link "Контент менеджер" at bounding box center [67, 238] width 122 height 25
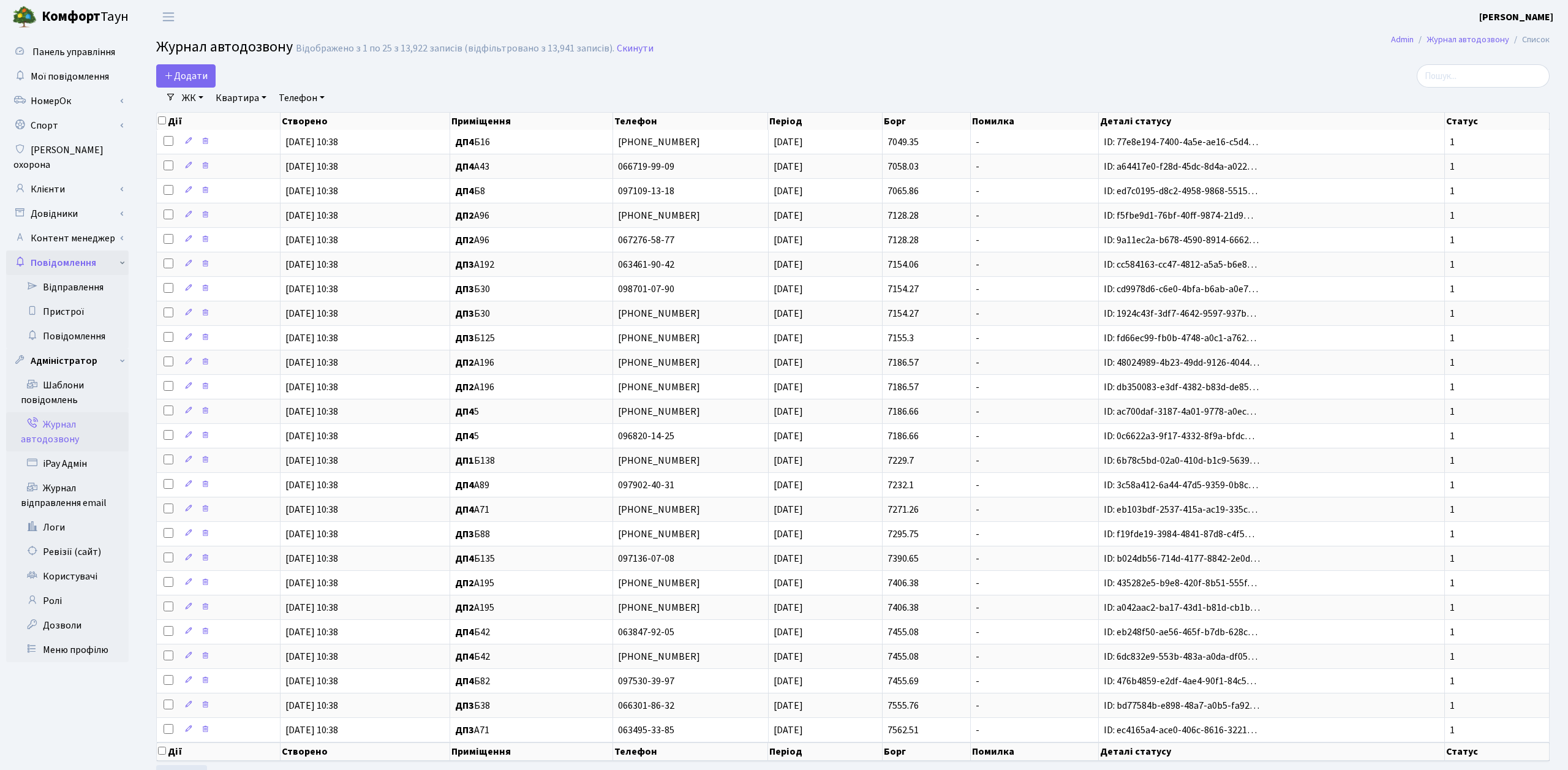
click at [99, 251] on link "Повідомлення" at bounding box center [67, 263] width 122 height 25
click at [63, 300] on link "Шаблони повідомлень" at bounding box center [67, 319] width 122 height 39
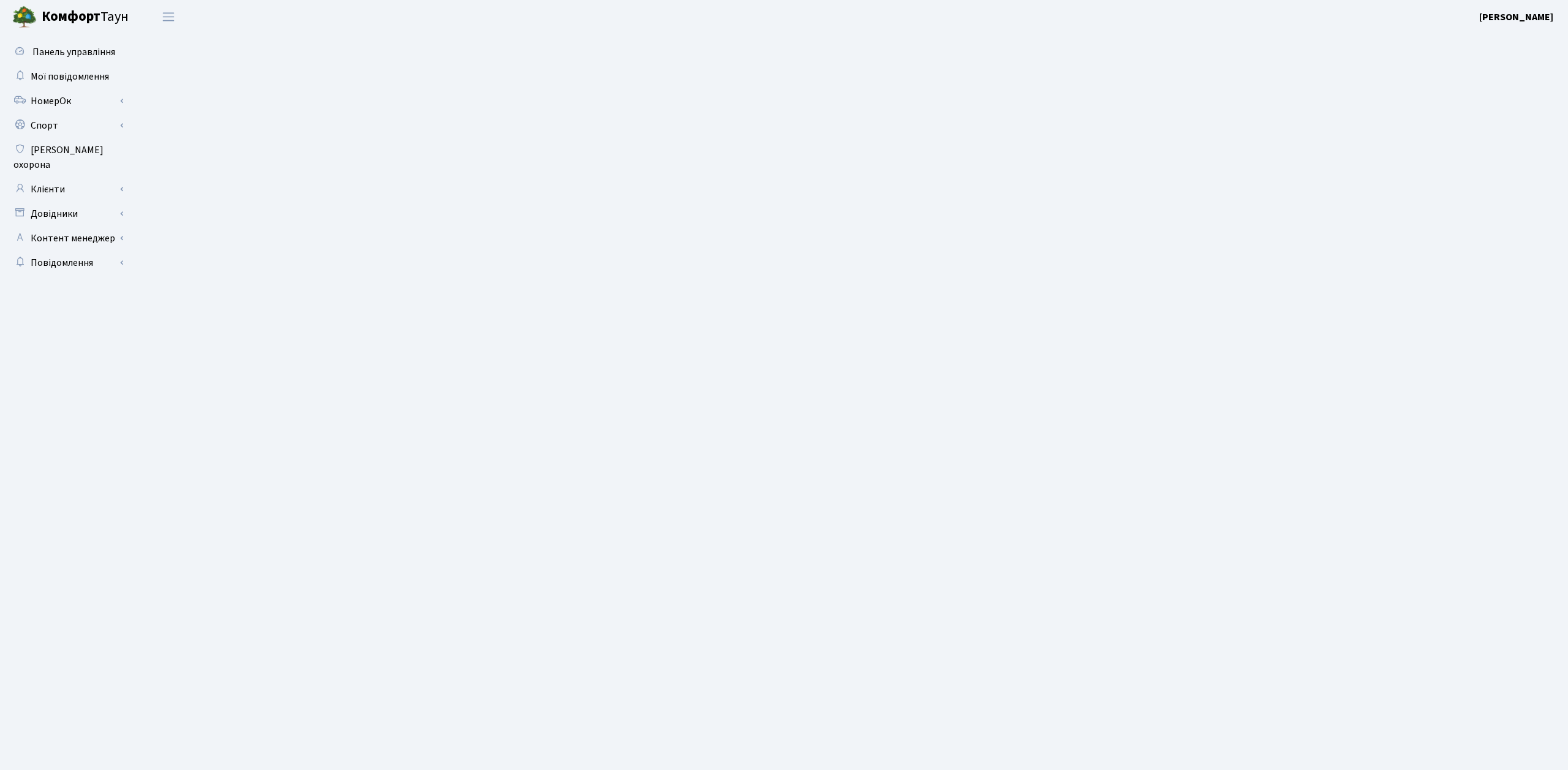
select select "25"
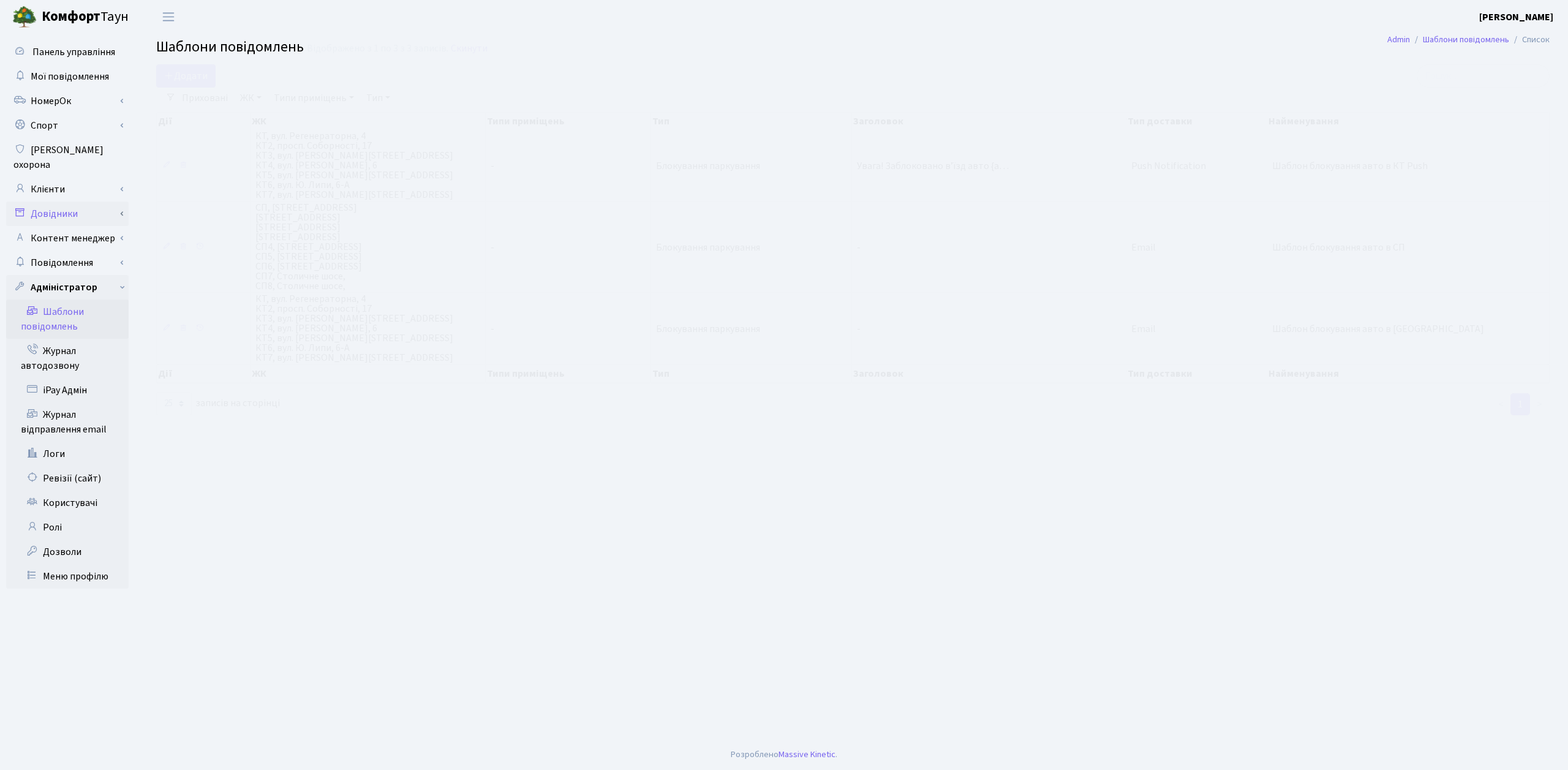
click at [76, 205] on link "Довідники" at bounding box center [67, 213] width 122 height 25
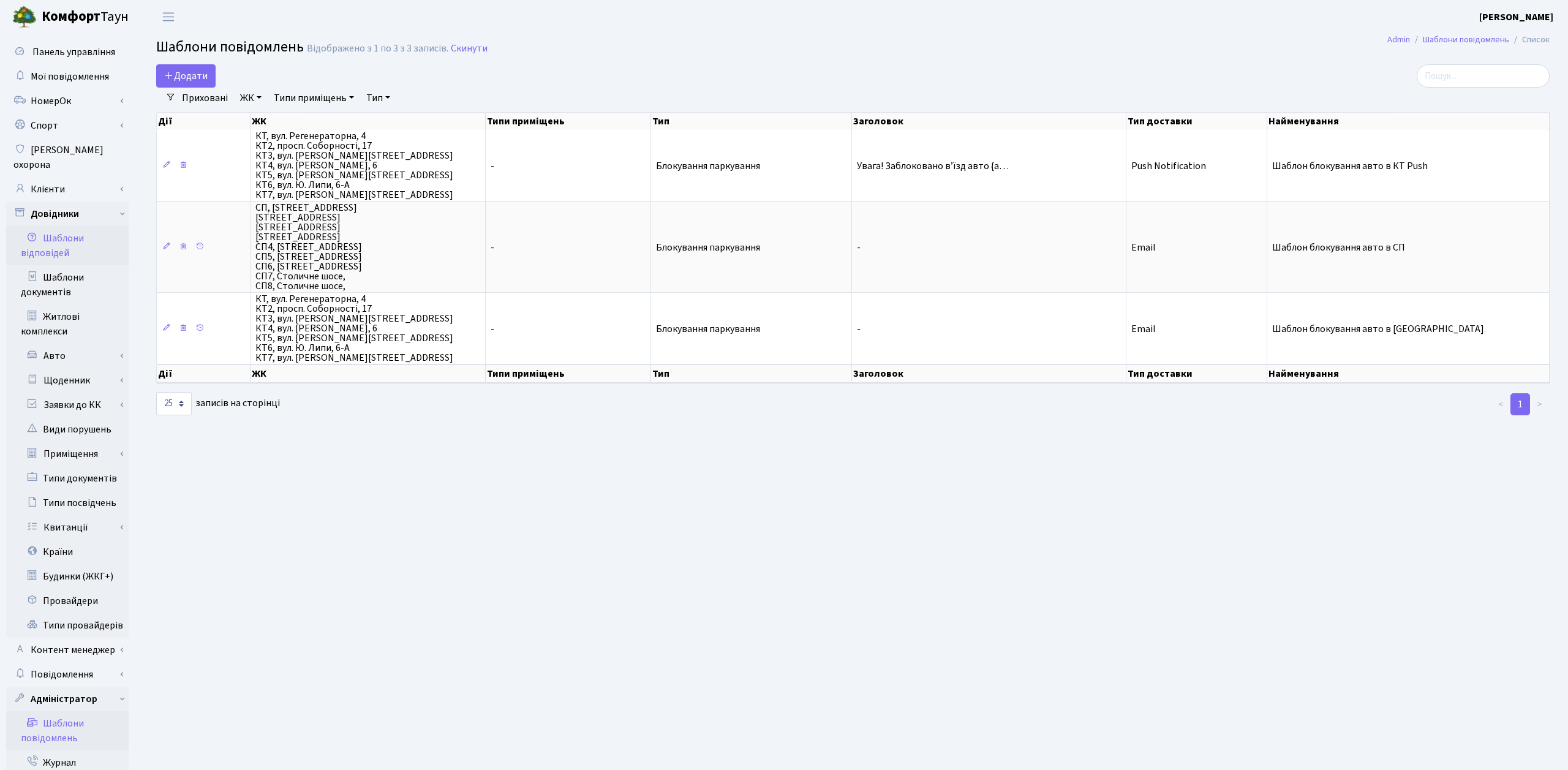
click at [73, 229] on link "Шаблони відповідей" at bounding box center [67, 245] width 122 height 39
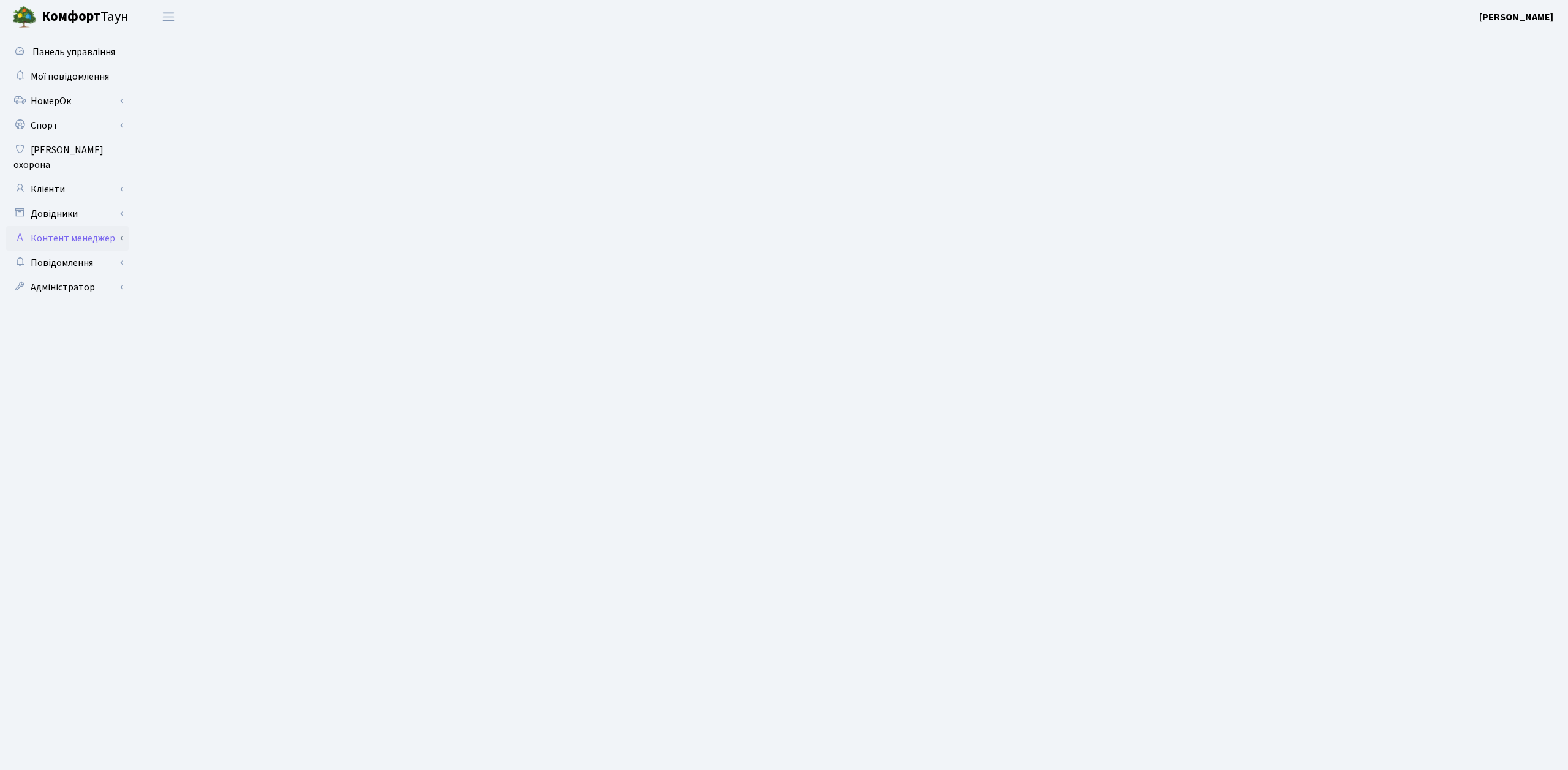
select select "25"
